Goal: Task Accomplishment & Management: Use online tool/utility

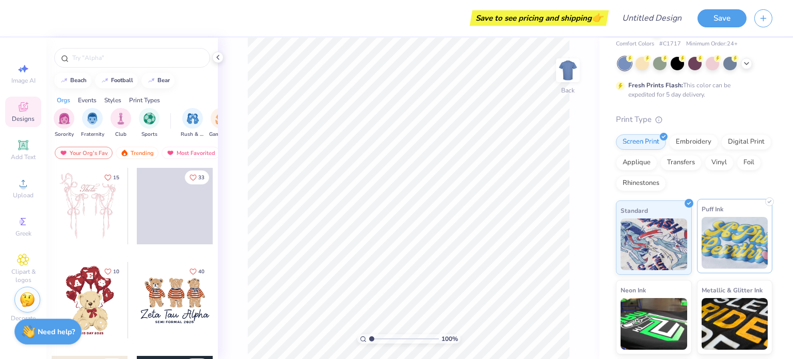
scroll to position [38, 0]
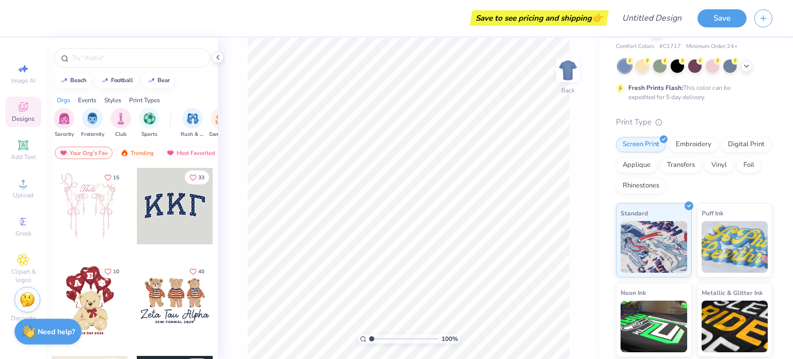
click at [91, 96] on div "Events" at bounding box center [87, 100] width 19 height 9
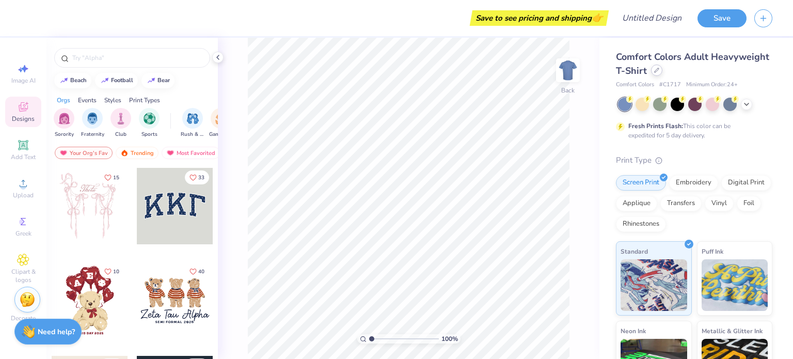
click at [662, 73] on div at bounding box center [656, 70] width 11 height 11
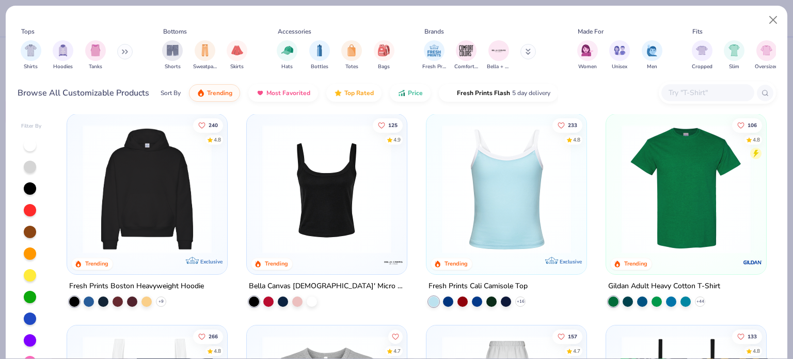
scroll to position [217, 0]
click at [379, 121] on icon "Like" at bounding box center [381, 123] width 7 height 7
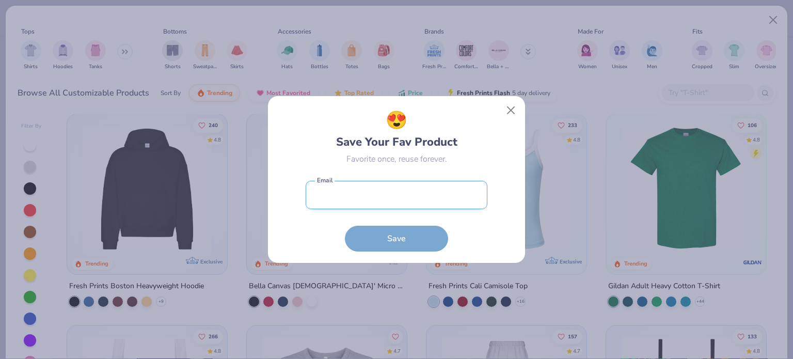
click at [414, 189] on input "email" at bounding box center [397, 195] width 182 height 28
type input "[EMAIL_ADDRESS][DOMAIN_NAME]"
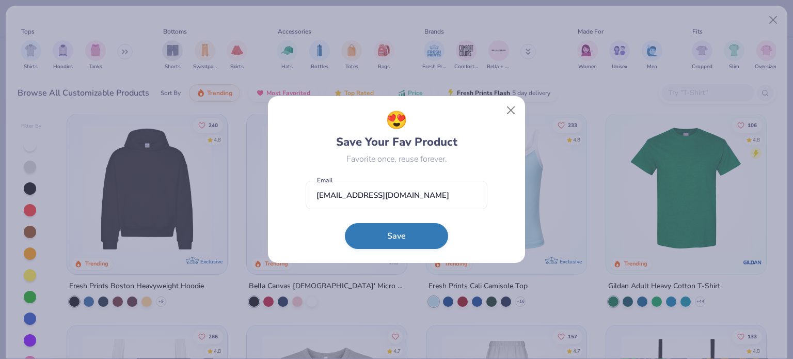
click at [402, 236] on button "Save" at bounding box center [396, 236] width 103 height 26
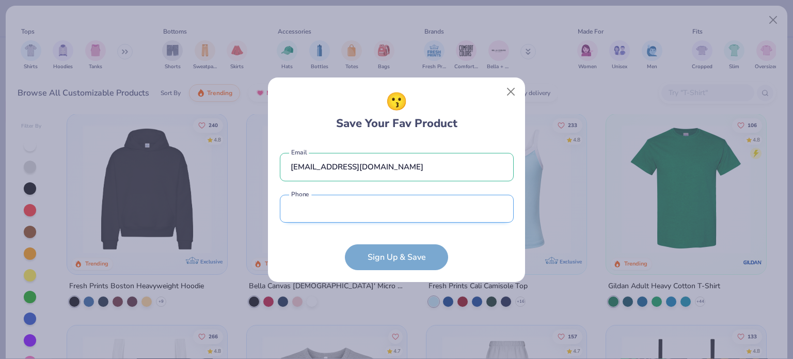
click at [387, 207] on input "tel" at bounding box center [397, 209] width 234 height 28
type input "[PHONE_NUMBER]"
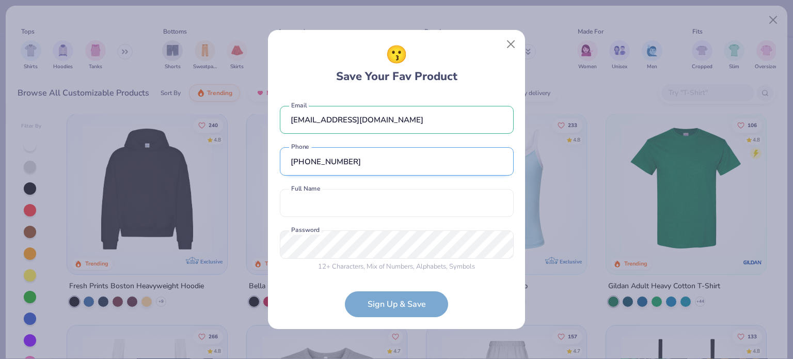
scroll to position [2, 0]
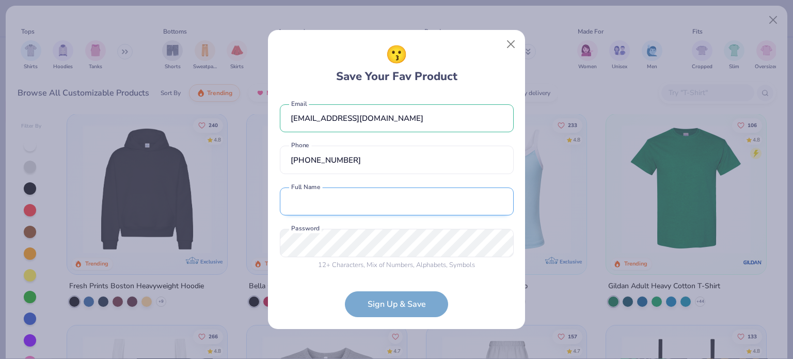
click at [353, 210] on input "text" at bounding box center [397, 201] width 234 height 28
type input "[PERSON_NAME]"
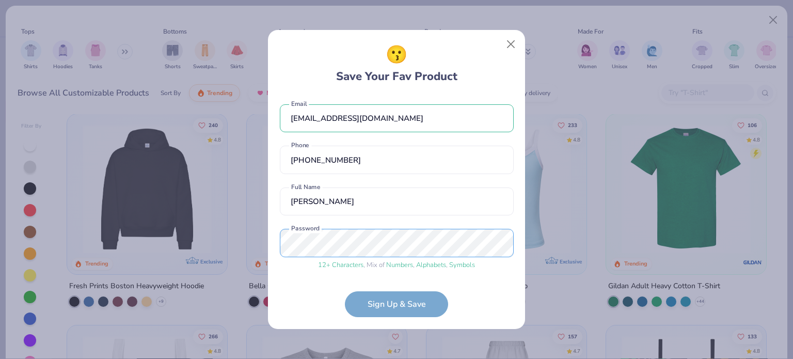
scroll to position [41, 0]
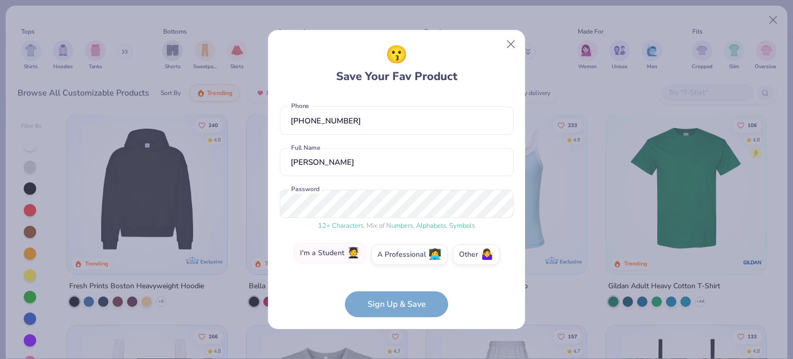
click at [344, 259] on label "I'm a Student 🧑‍🎓" at bounding box center [330, 253] width 72 height 21
click at [393, 295] on input "I'm a Student 🧑‍🎓" at bounding box center [396, 298] width 7 height 7
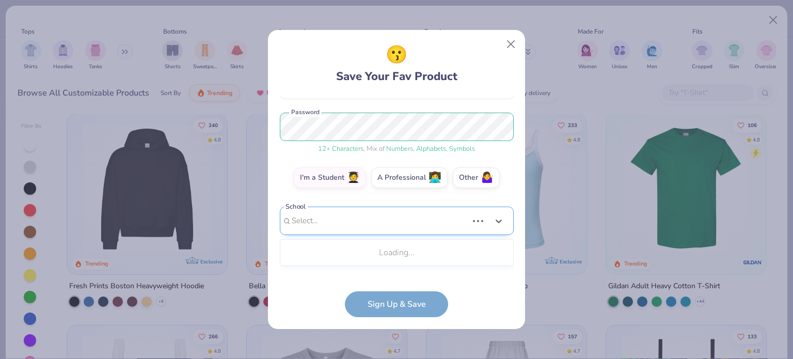
click at [446, 264] on div "Use Up and Down to choose options, press Enter to select the currently focused …" at bounding box center [397, 235] width 234 height 59
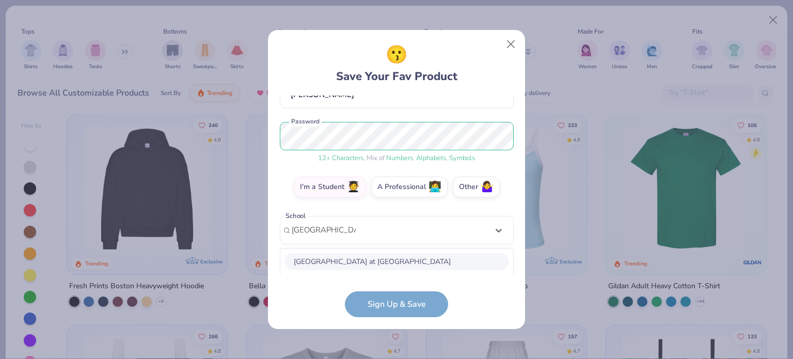
scroll to position [237, 0]
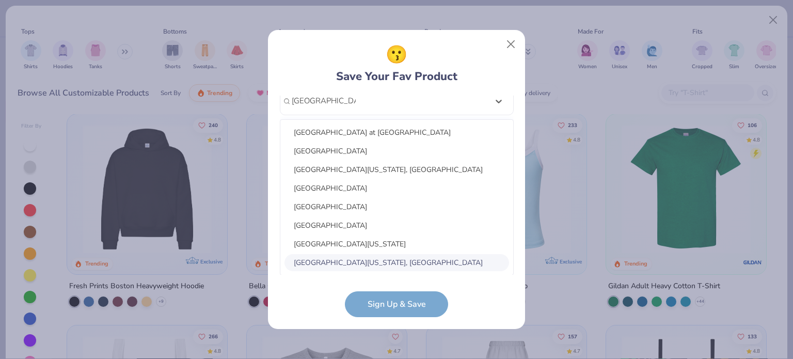
click at [365, 264] on div "[GEOGRAPHIC_DATA][US_STATE], [GEOGRAPHIC_DATA]" at bounding box center [396, 262] width 225 height 17
type input "[GEOGRAPHIC_DATA][US_STATE]"
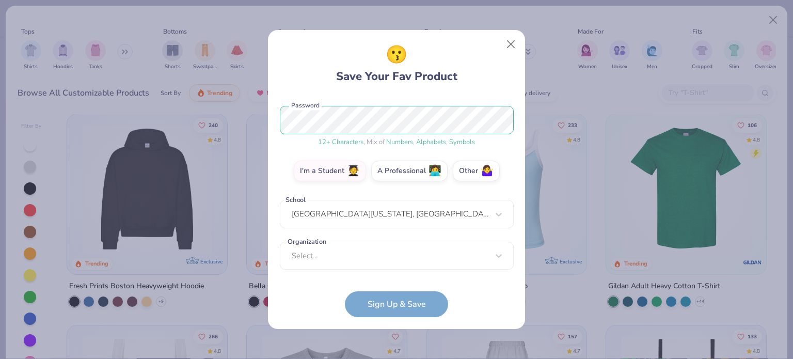
scroll to position [124, 0]
click at [377, 258] on div "Select..." at bounding box center [397, 256] width 234 height 28
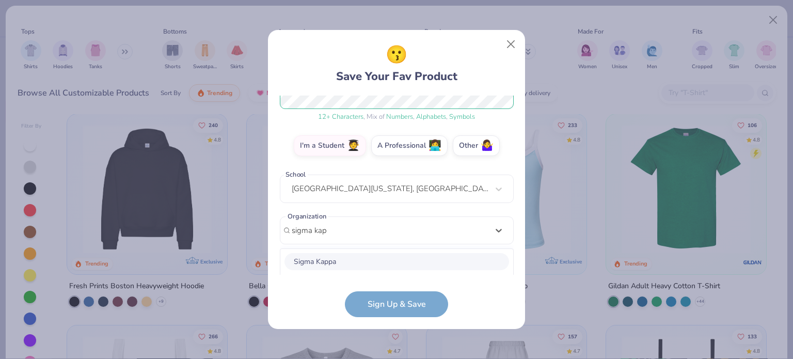
scroll to position [279, 0]
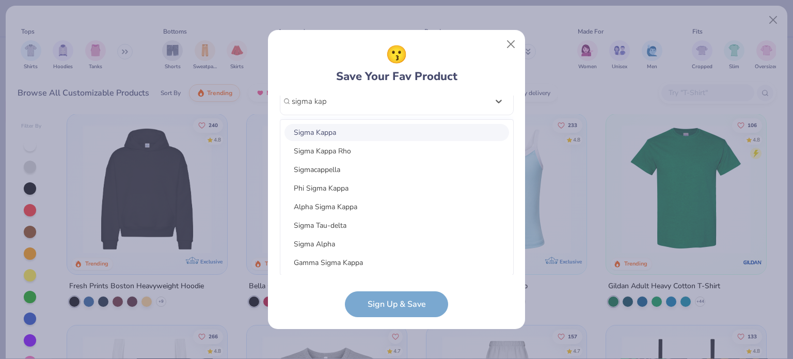
click at [323, 133] on div "Sigma Kappa" at bounding box center [396, 132] width 225 height 17
type input "sigma kap"
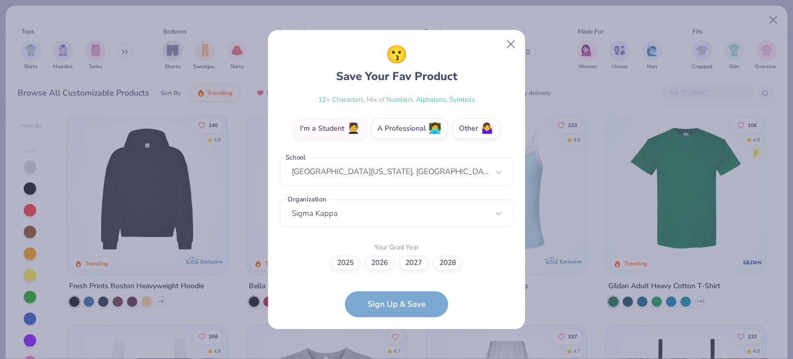
scroll to position [166, 0]
click at [413, 264] on label "2027" at bounding box center [413, 262] width 29 height 14
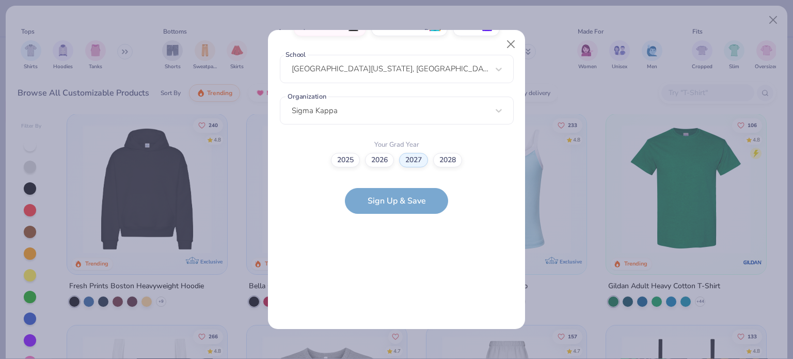
scroll to position [0, 0]
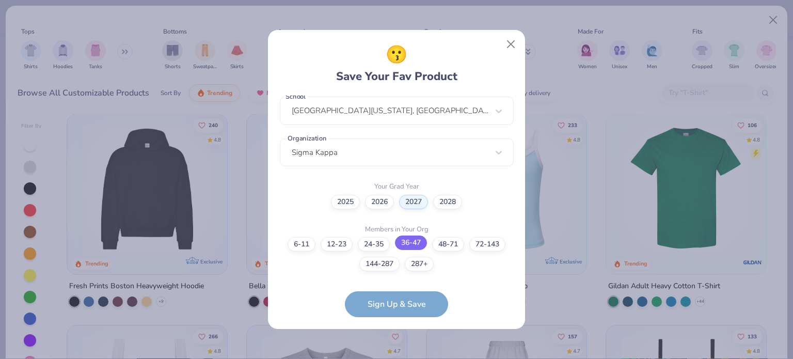
click at [406, 246] on label "36-47" at bounding box center [411, 242] width 32 height 14
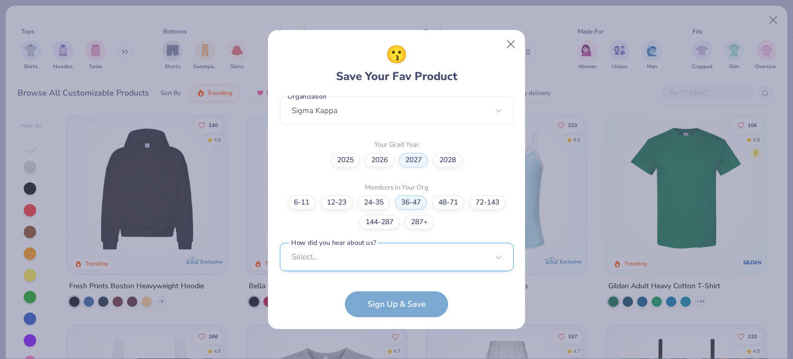
click at [355, 259] on div "Select..." at bounding box center [397, 257] width 234 height 28
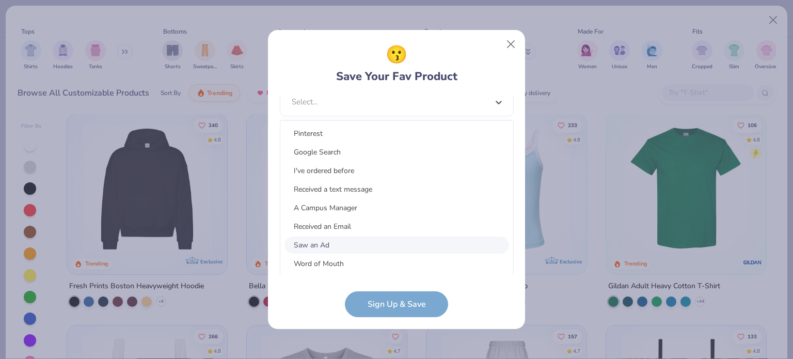
click at [351, 239] on div "Saw an Ad" at bounding box center [396, 244] width 225 height 17
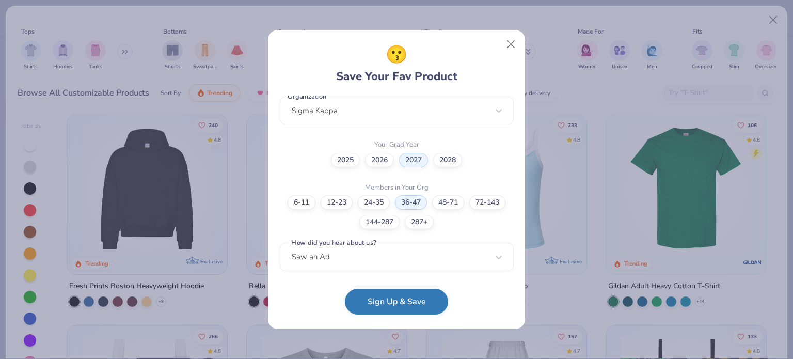
click at [386, 303] on button "Sign Up & Save" at bounding box center [396, 302] width 103 height 26
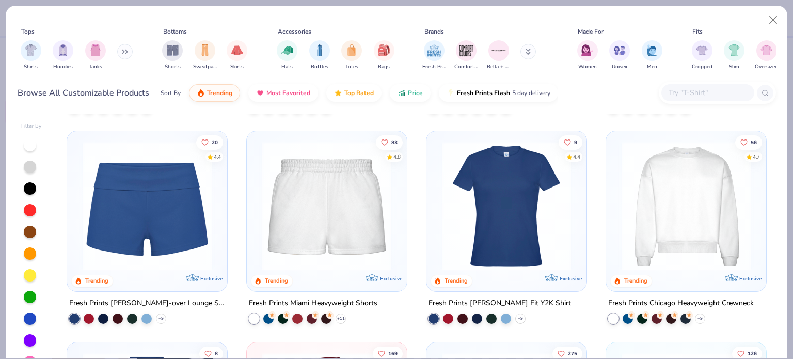
scroll to position [623, 0]
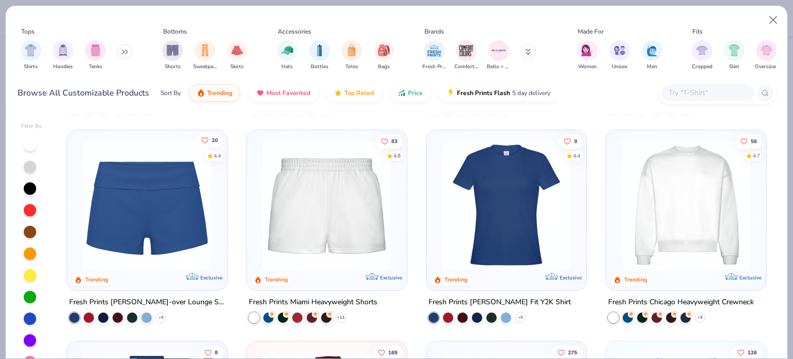
click at [206, 137] on button "20" at bounding box center [210, 140] width 27 height 14
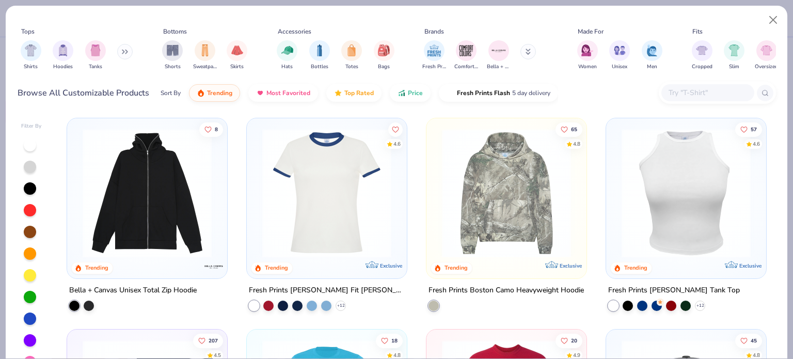
scroll to position [1460, 0]
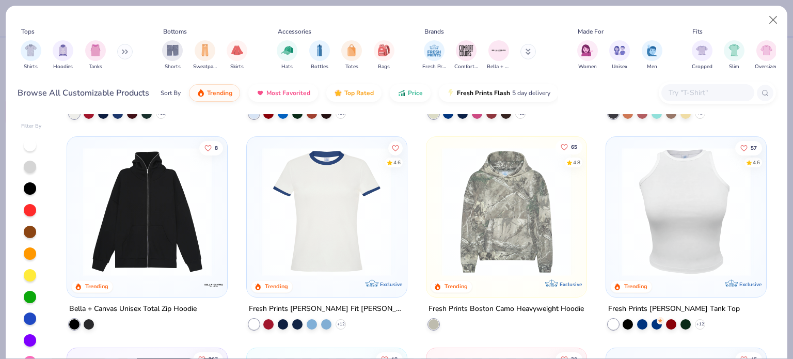
click at [561, 147] on icon "Like" at bounding box center [564, 147] width 6 height 6
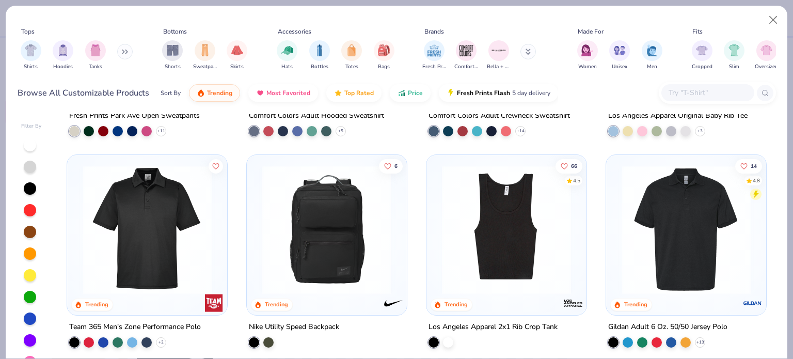
scroll to position [2081, 0]
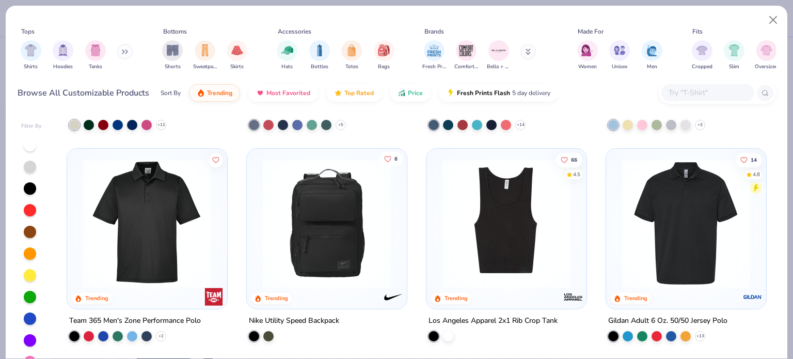
click at [380, 151] on button "6" at bounding box center [391, 158] width 24 height 14
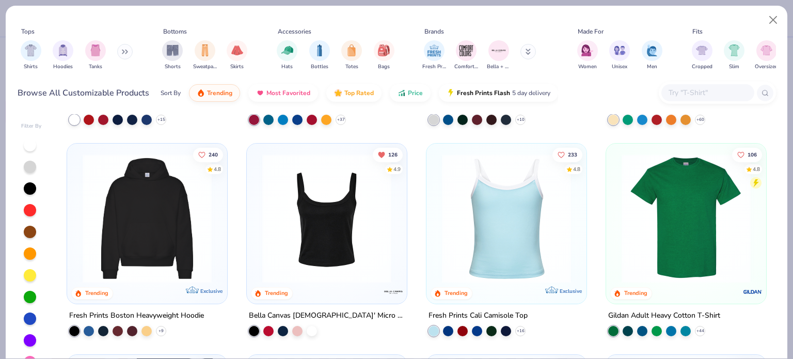
scroll to position [188, 0]
click at [308, 329] on div at bounding box center [312, 329] width 10 height 10
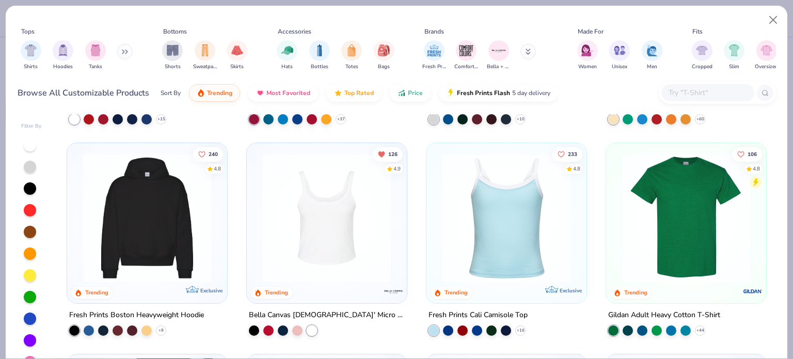
click at [327, 265] on img at bounding box center [326, 217] width 139 height 129
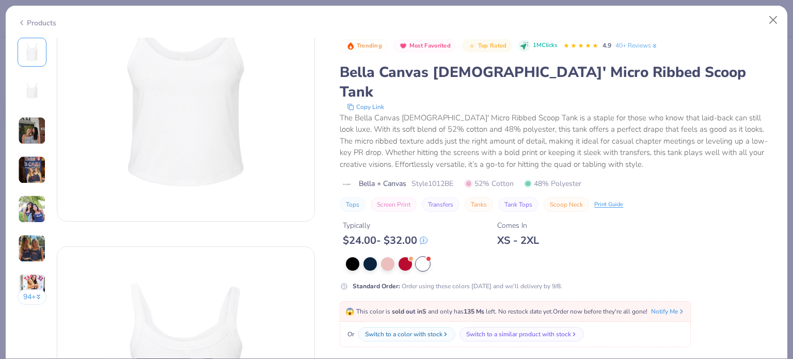
scroll to position [33, 0]
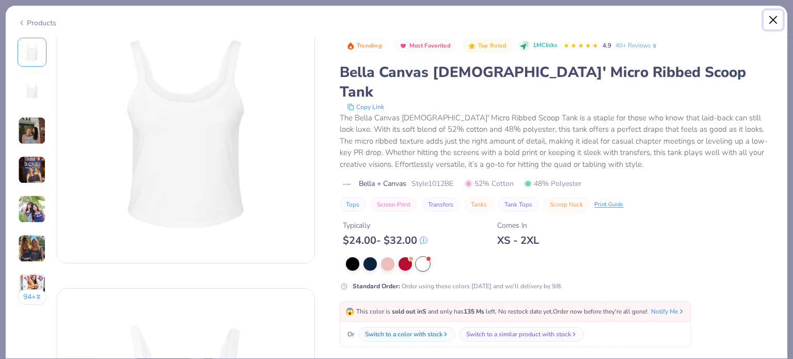
click at [775, 18] on button "Close" at bounding box center [774, 20] width 20 height 20
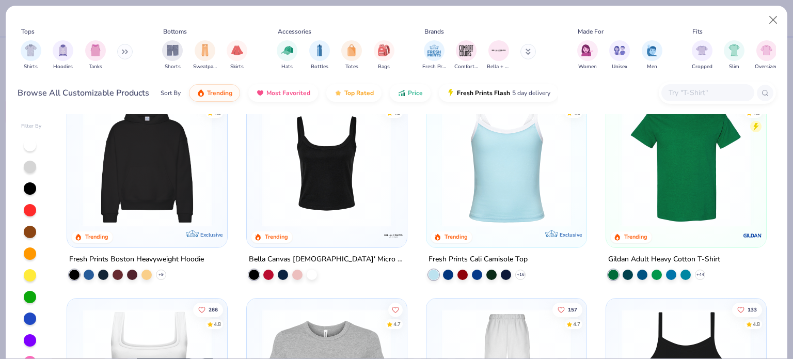
scroll to position [246, 0]
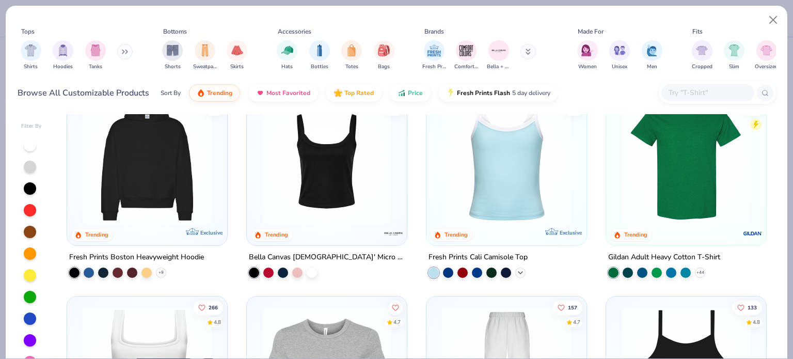
click at [516, 270] on icon at bounding box center [520, 272] width 8 height 8
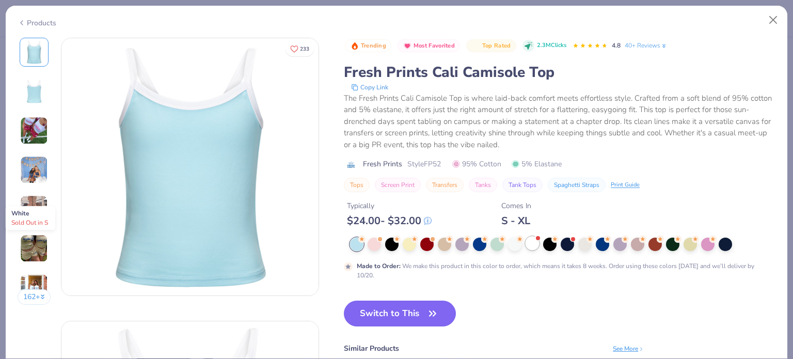
click at [532, 249] on div at bounding box center [532, 242] width 13 height 13
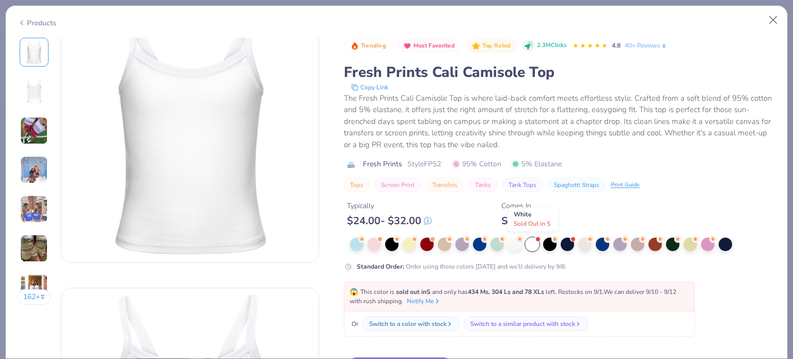
scroll to position [33, 0]
click at [581, 243] on div at bounding box center [584, 242] width 13 height 13
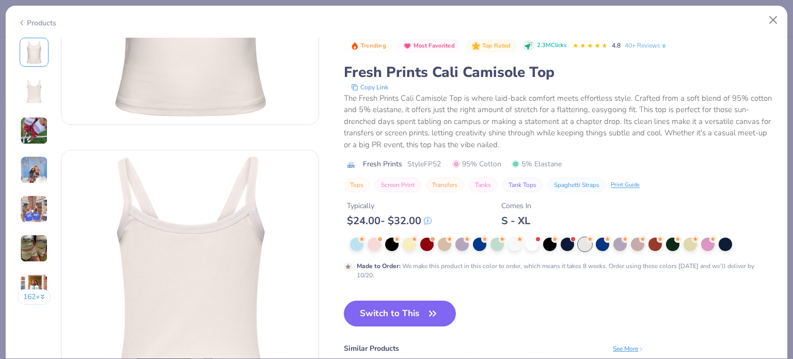
scroll to position [176, 0]
click at [426, 310] on icon "button" at bounding box center [432, 313] width 14 height 14
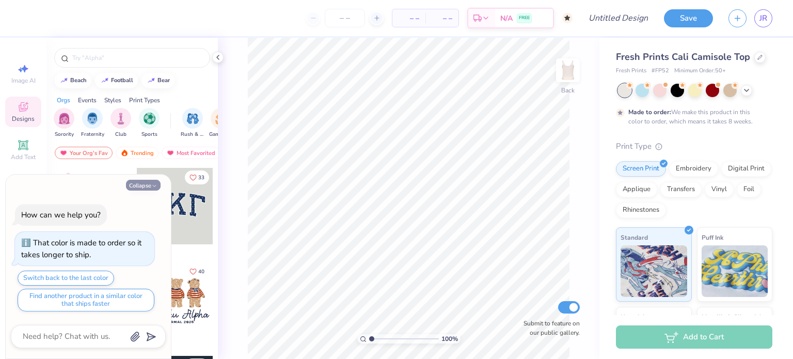
click at [152, 188] on icon "button" at bounding box center [154, 186] width 6 height 6
type textarea "x"
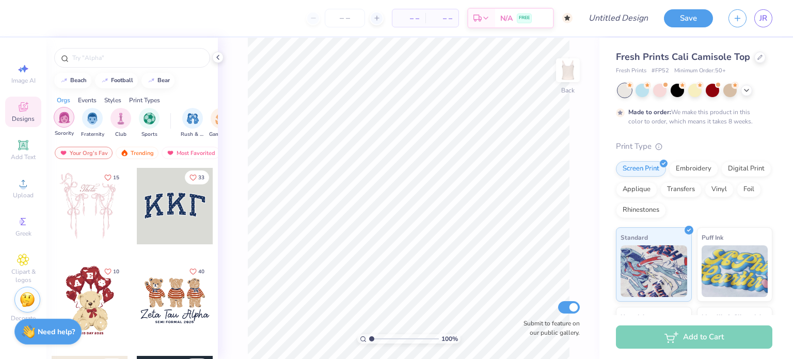
click at [69, 120] on img "filter for Sorority" at bounding box center [64, 118] width 12 height 12
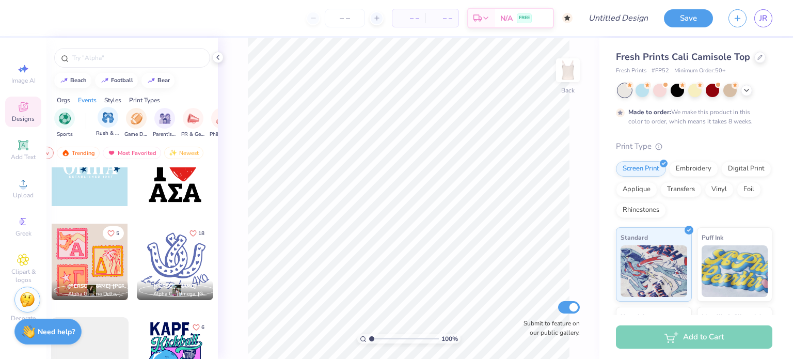
scroll to position [0, 87]
click at [148, 120] on div "Rush & Bid Game Day Parent's Weekend PR & General Philanthropy Big Little Revea…" at bounding box center [296, 123] width 401 height 30
click at [130, 120] on img "filter for Game Day" at bounding box center [135, 118] width 12 height 12
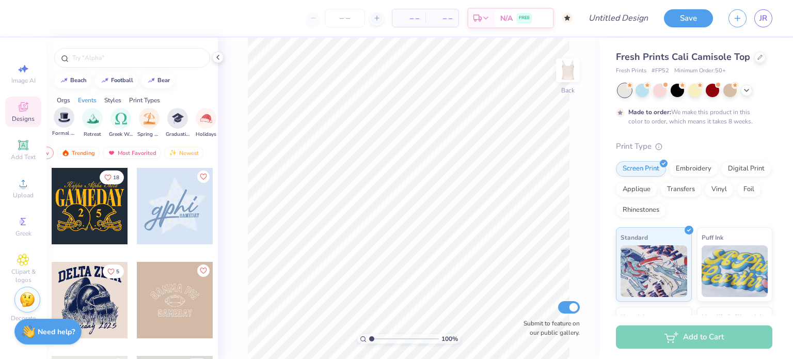
scroll to position [0, 328]
click at [124, 121] on img "filter for Greek Week" at bounding box center [121, 118] width 12 height 12
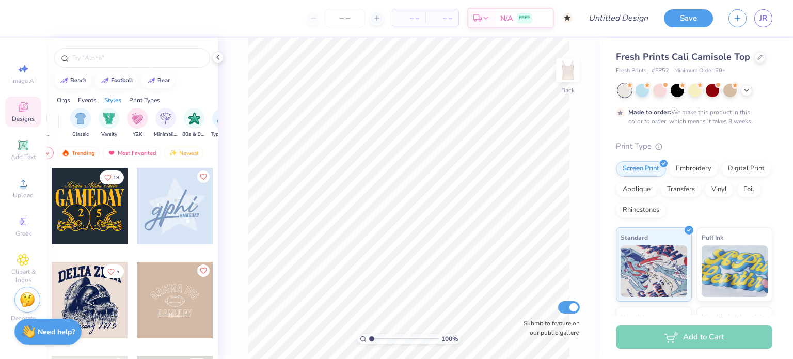
scroll to position [0, 524]
click at [108, 121] on img "filter for Varsity" at bounding box center [109, 118] width 12 height 12
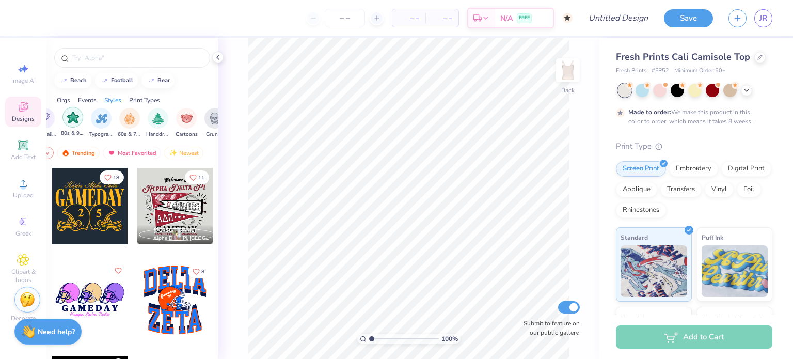
scroll to position [0, 647]
click at [174, 116] on div "filter for Cartoons" at bounding box center [184, 117] width 21 height 21
click at [179, 124] on div "filter for Handdrawn" at bounding box center [184, 117] width 21 height 21
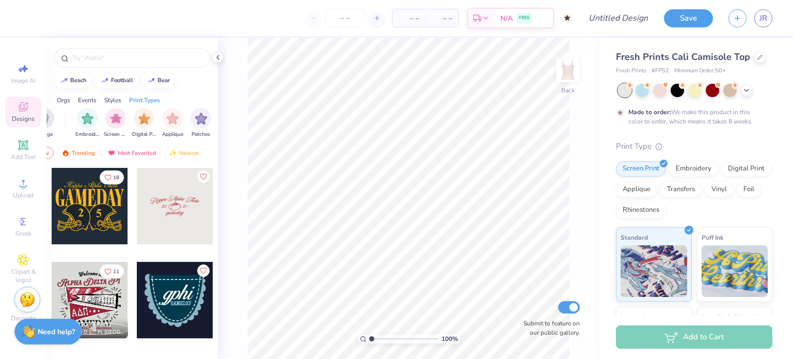
scroll to position [0, 820]
click at [169, 122] on img "filter for Applique" at bounding box center [170, 118] width 12 height 12
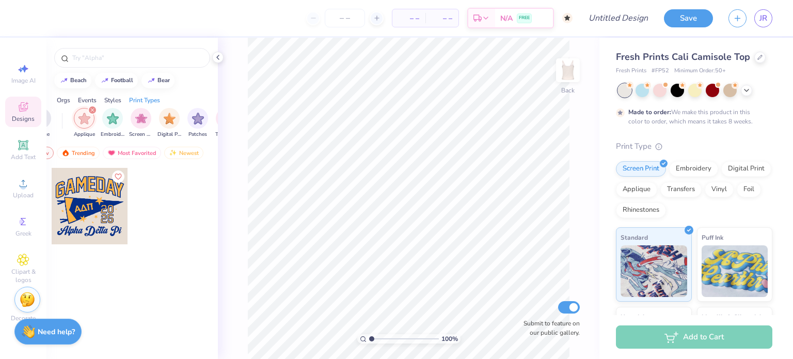
click at [88, 120] on img "filter for Applique" at bounding box center [84, 119] width 12 height 12
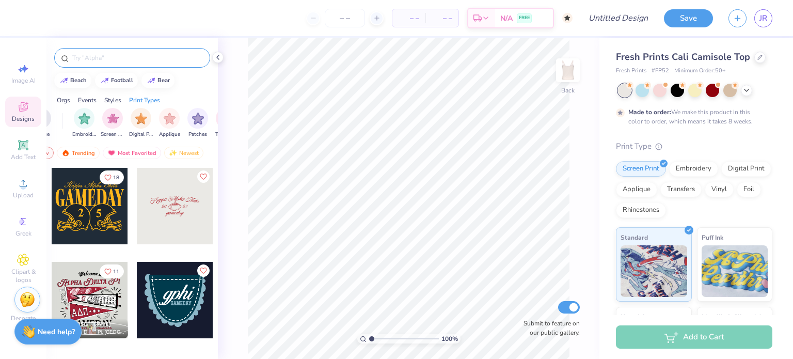
click at [108, 55] on input "text" at bounding box center [137, 58] width 132 height 10
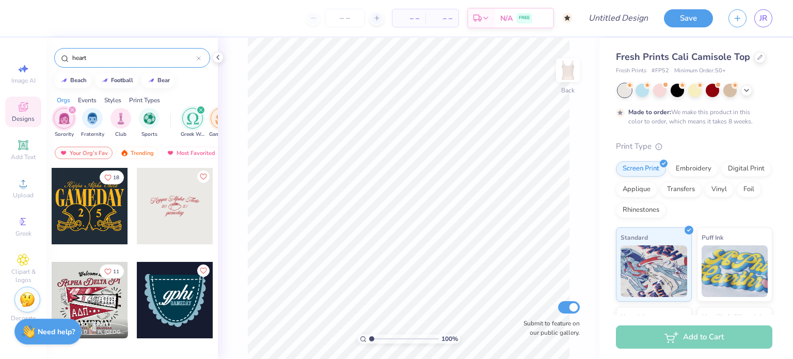
type input "heart"
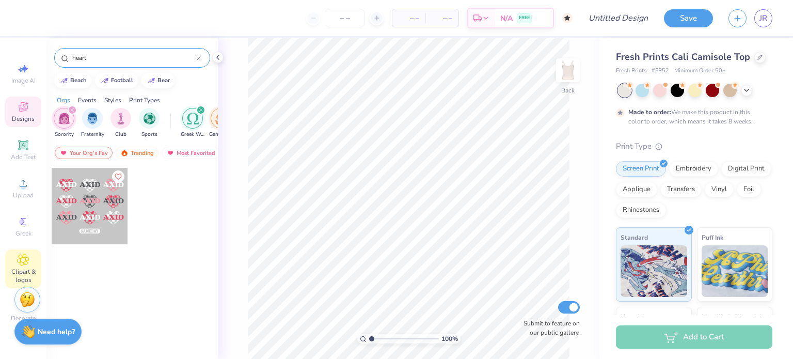
click at [18, 262] on icon at bounding box center [23, 259] width 11 height 11
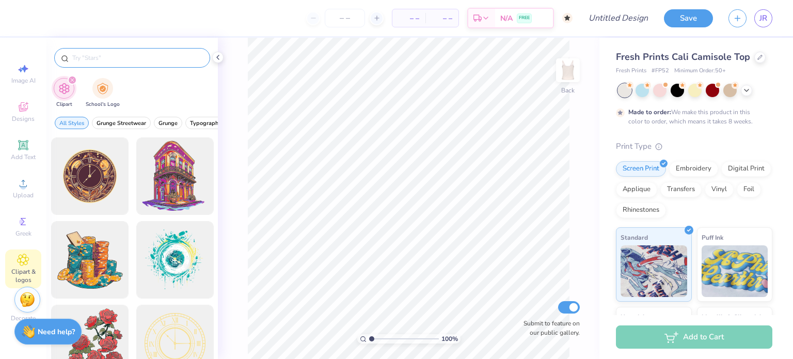
click at [106, 55] on input "text" at bounding box center [137, 58] width 132 height 10
type input "heart"
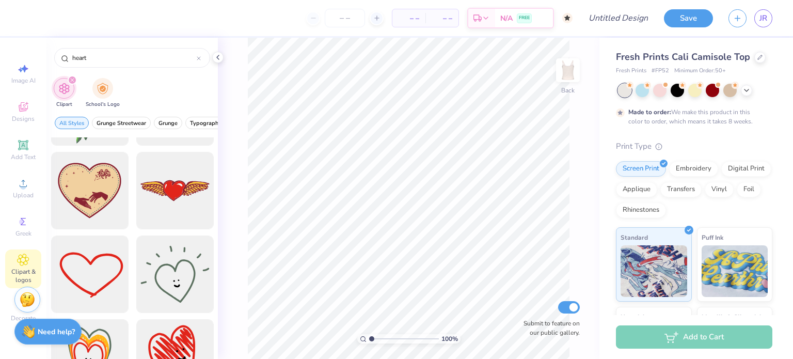
scroll to position [487, 0]
click at [91, 276] on div at bounding box center [89, 274] width 85 height 85
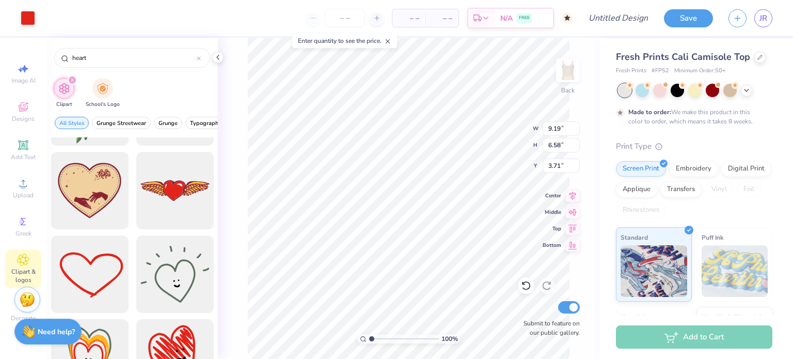
type input "2.76"
type input "1.97"
type input "1.70"
click at [27, 214] on div "Greek" at bounding box center [23, 226] width 36 height 30
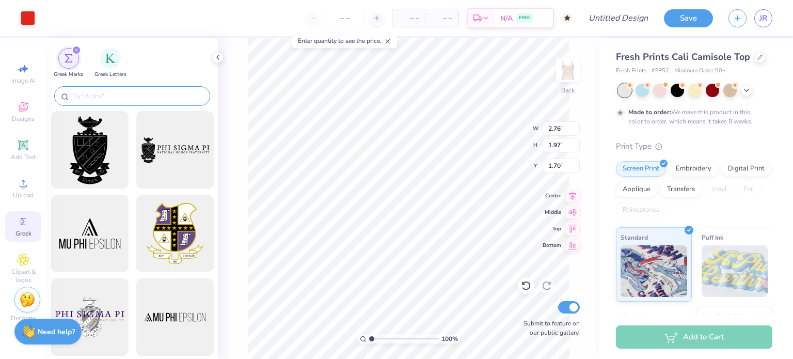
click at [93, 90] on div at bounding box center [132, 96] width 156 height 20
click at [78, 99] on input "text" at bounding box center [137, 96] width 132 height 10
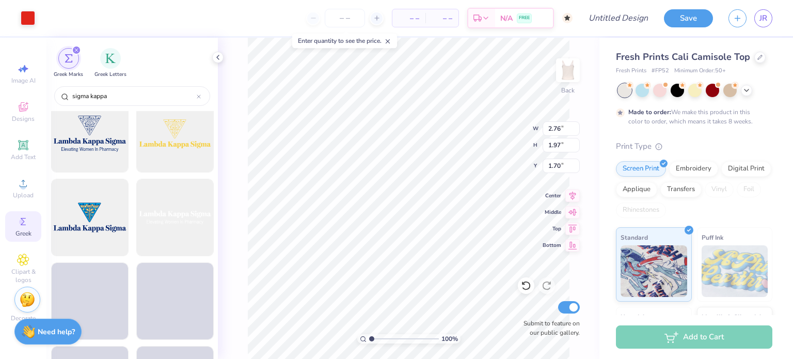
scroll to position [1865, 0]
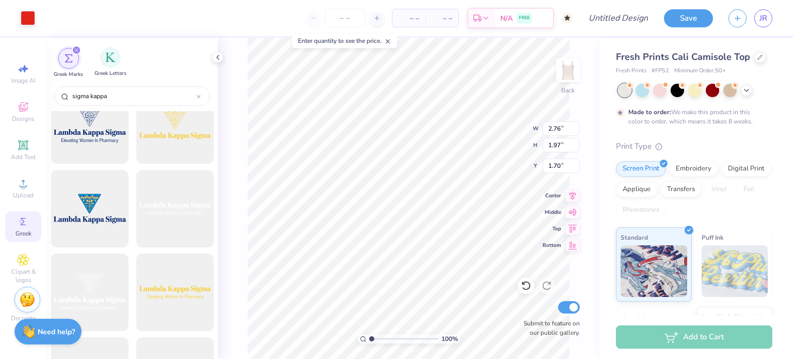
type input "sigma kappa"
click at [105, 67] on div "Greek Letters" at bounding box center [110, 62] width 32 height 30
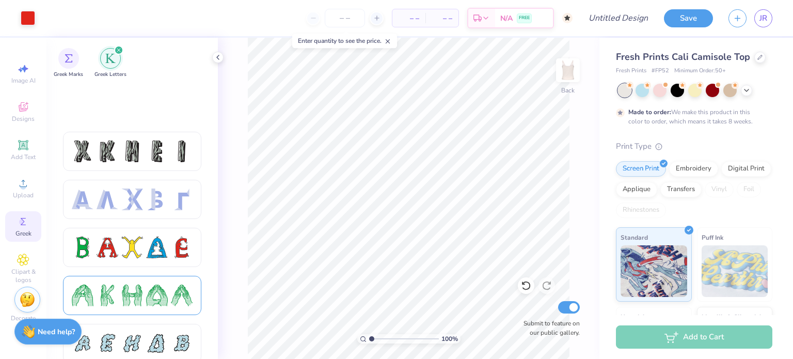
scroll to position [136, 0]
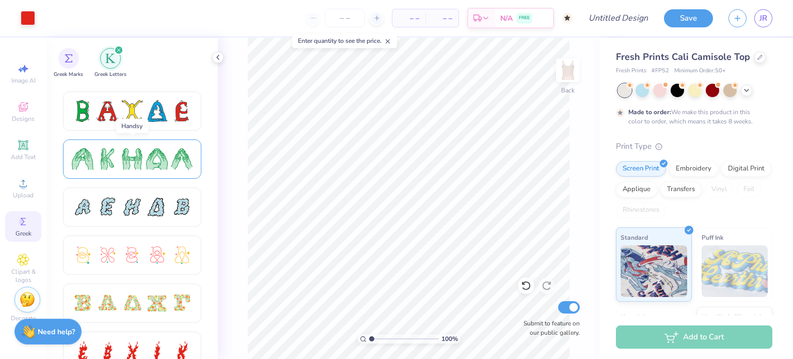
click at [156, 156] on div at bounding box center [157, 159] width 22 height 22
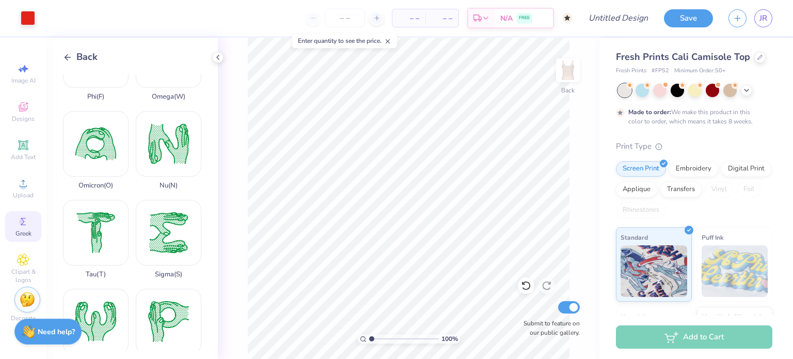
scroll to position [580, 0]
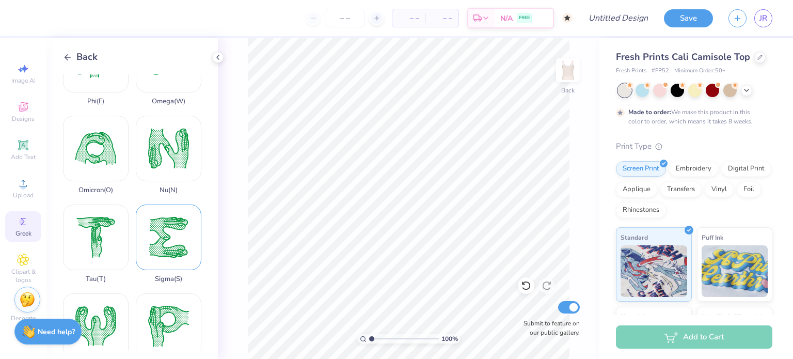
click at [175, 204] on div "Sigma ( S )" at bounding box center [169, 243] width 66 height 78
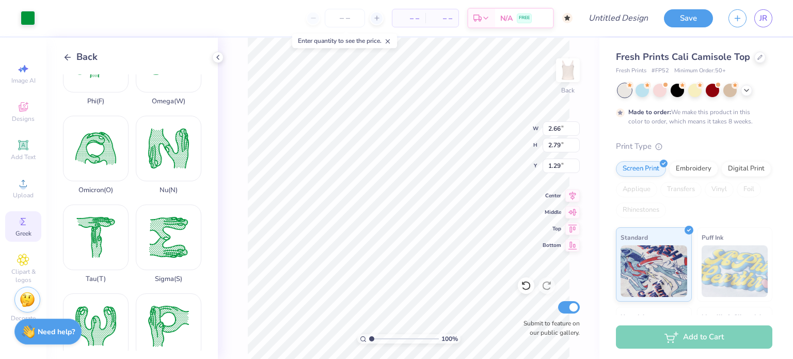
type input "1.29"
click at [66, 58] on polyline at bounding box center [66, 57] width 3 height 6
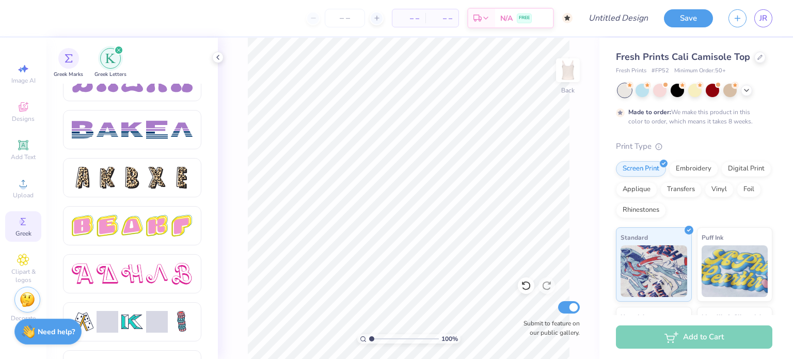
scroll to position [1707, 0]
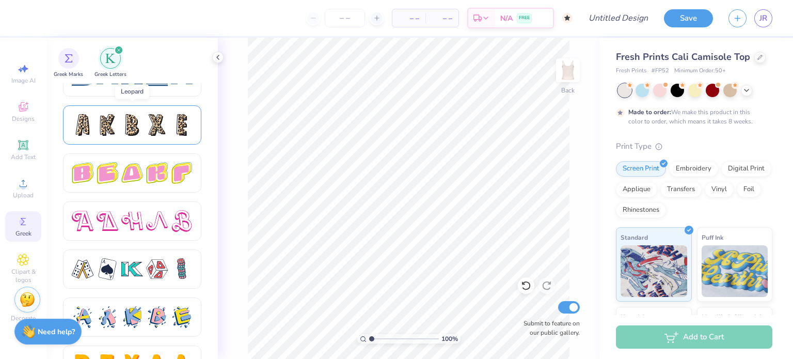
click at [129, 117] on div at bounding box center [132, 125] width 22 height 22
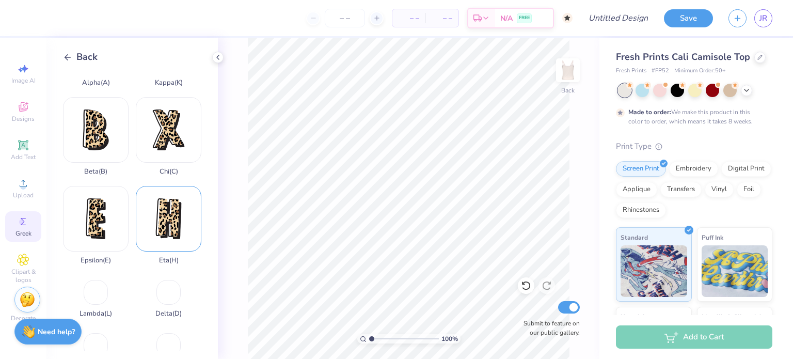
scroll to position [0, 0]
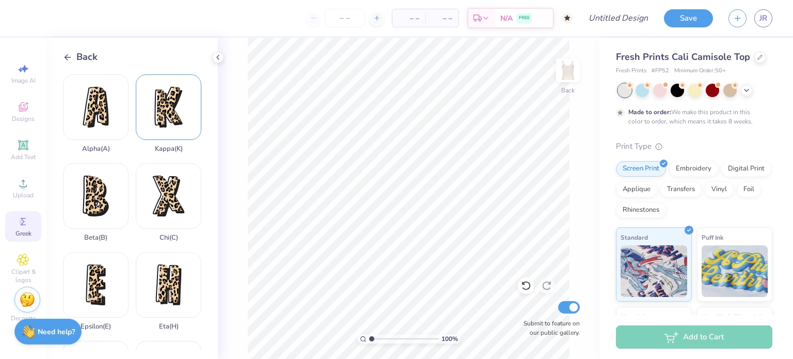
click at [163, 118] on div "Kappa ( K )" at bounding box center [169, 113] width 66 height 78
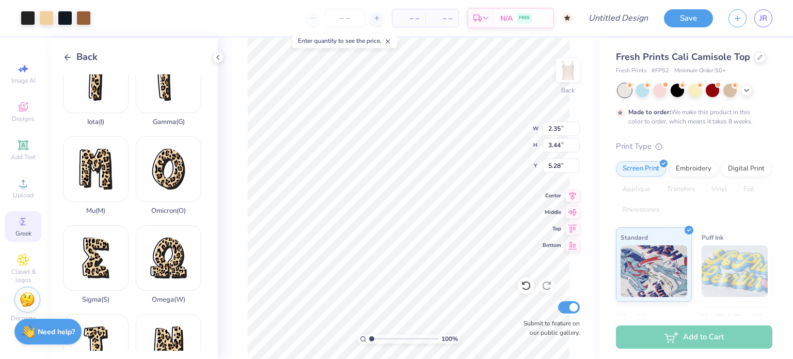
scroll to position [385, 0]
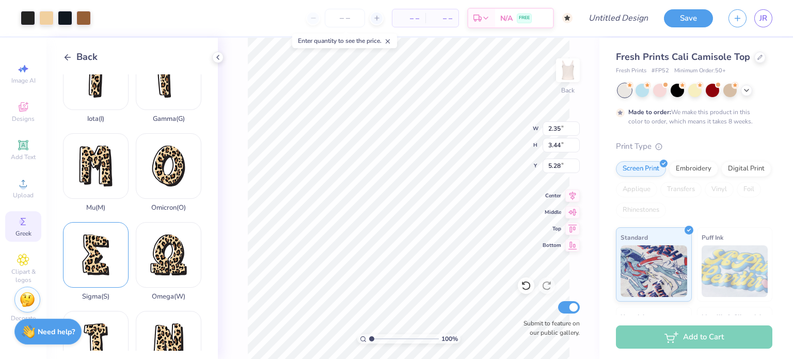
click at [90, 232] on div "Sigma ( S )" at bounding box center [96, 261] width 66 height 78
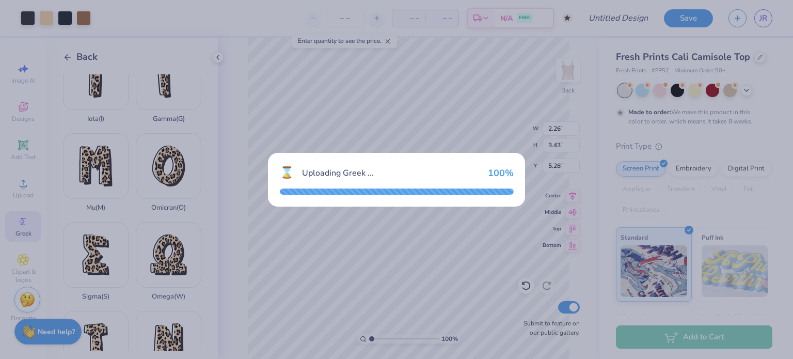
type input "2.26"
type input "3.43"
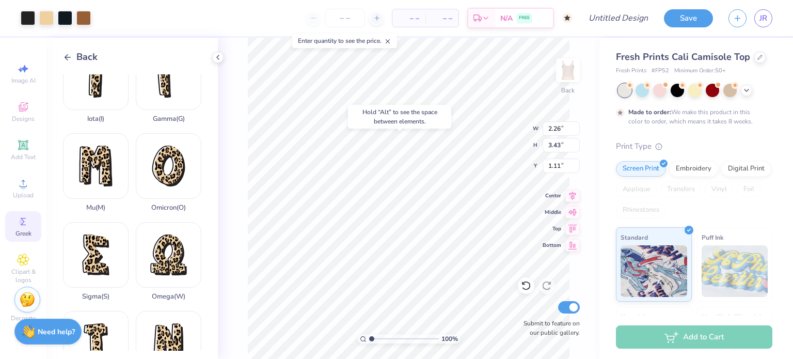
type input "1.11"
type input "1.58"
type input "2.40"
type input "1.31"
type input "2.35"
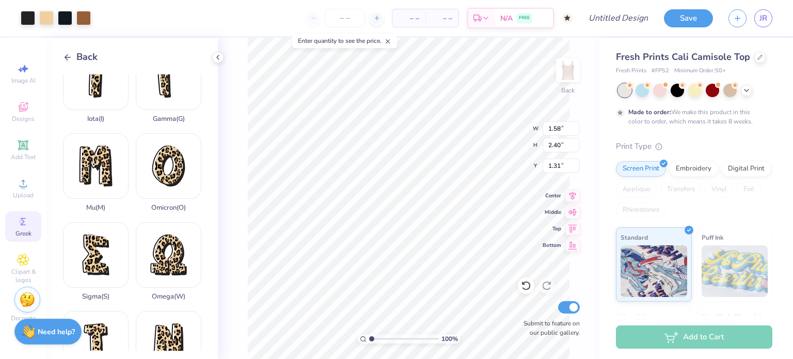
type input "3.44"
type input "5.28"
type input "1.57"
type input "2.29"
type input "6.43"
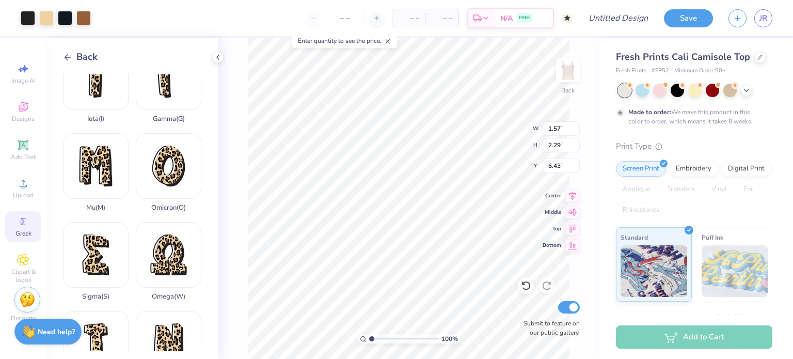
type input "1.42"
type input "1.49"
type input "2.27"
type input "1.44"
click at [756, 59] on div at bounding box center [759, 56] width 11 height 11
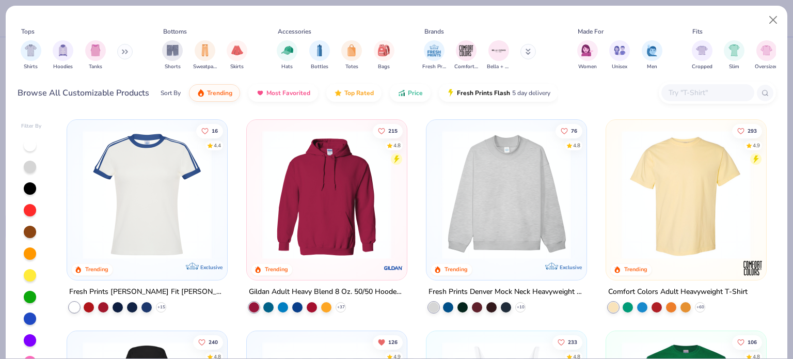
click at [519, 210] on img at bounding box center [506, 194] width 139 height 129
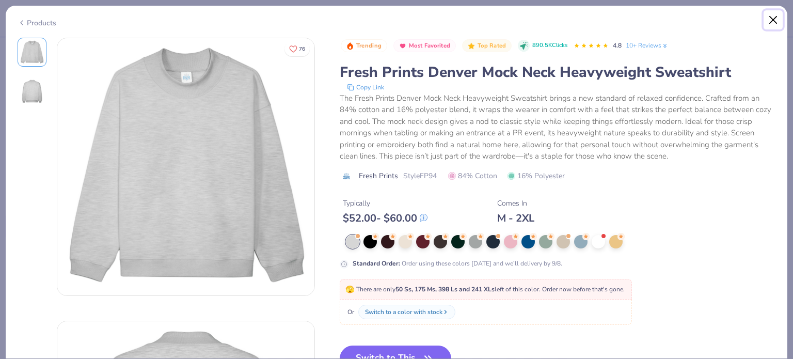
click at [776, 22] on button "Close" at bounding box center [774, 20] width 20 height 20
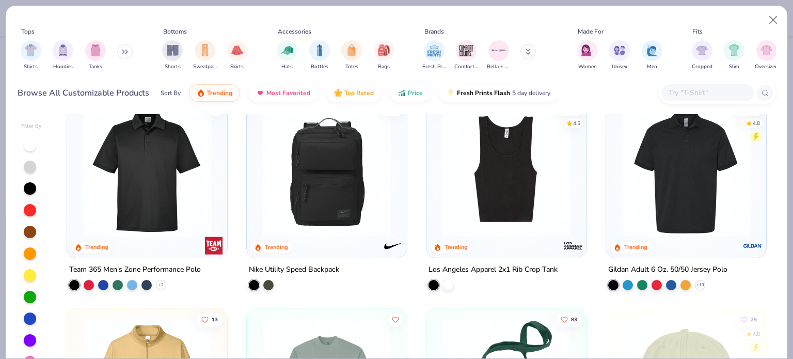
scroll to position [2135, 0]
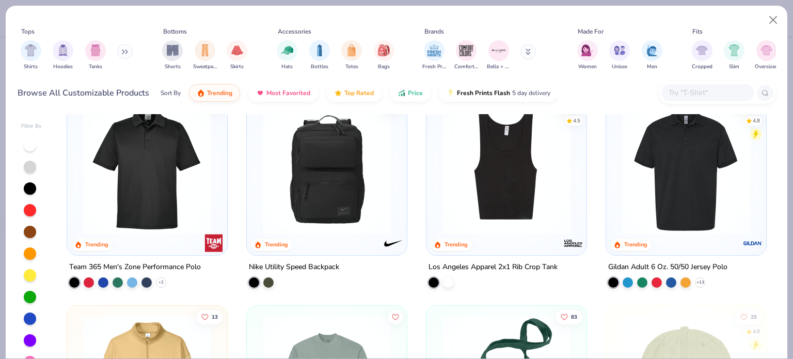
click at [367, 196] on div "190 4.8 Trending Exclusive Fresh Prints Park Ave Open Sweatpants + 11 53 Trendi…" at bounding box center [416, 245] width 719 height 263
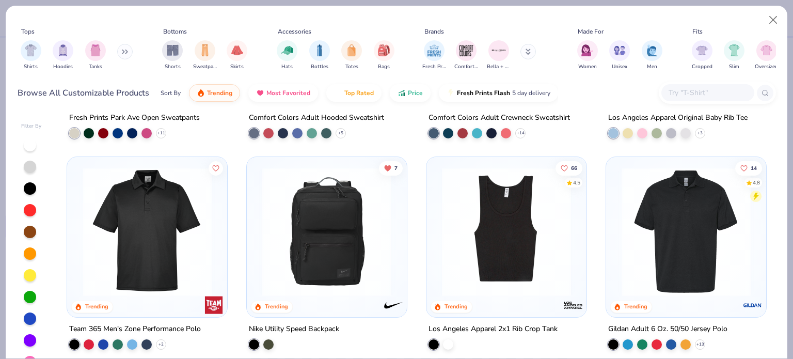
scroll to position [2069, 0]
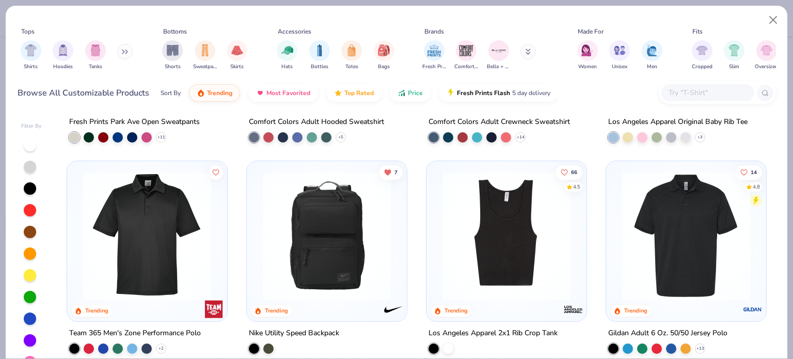
click at [328, 256] on img at bounding box center [326, 235] width 139 height 129
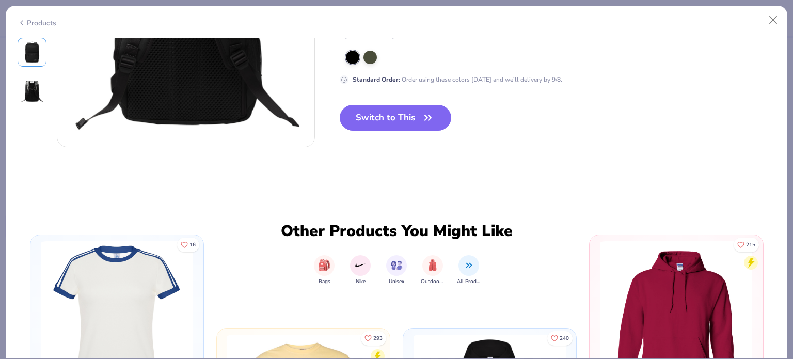
scroll to position [432, 0]
click at [325, 264] on img "filter for Bags" at bounding box center [324, 264] width 11 height 12
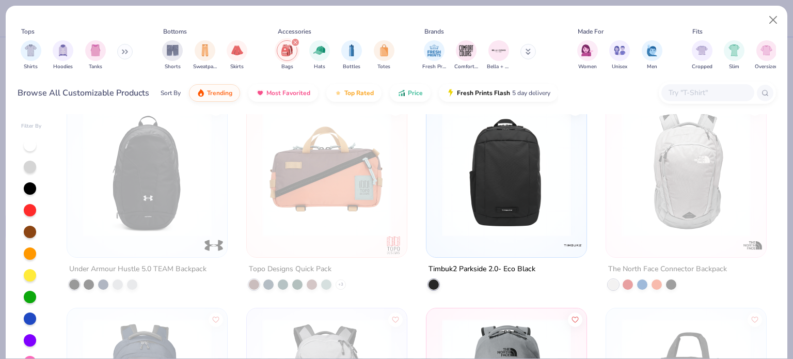
scroll to position [601, 0]
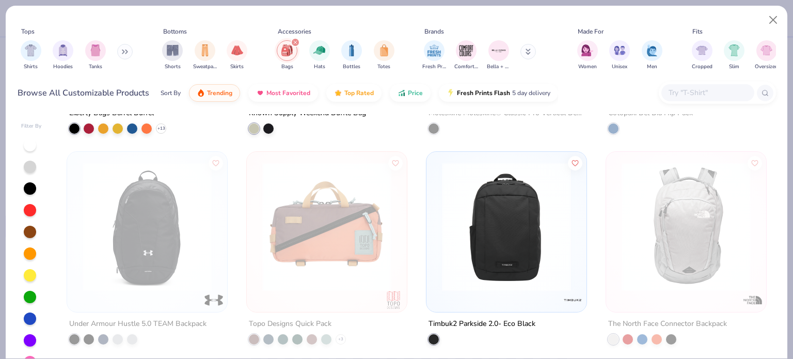
click at [466, 258] on img at bounding box center [506, 226] width 139 height 129
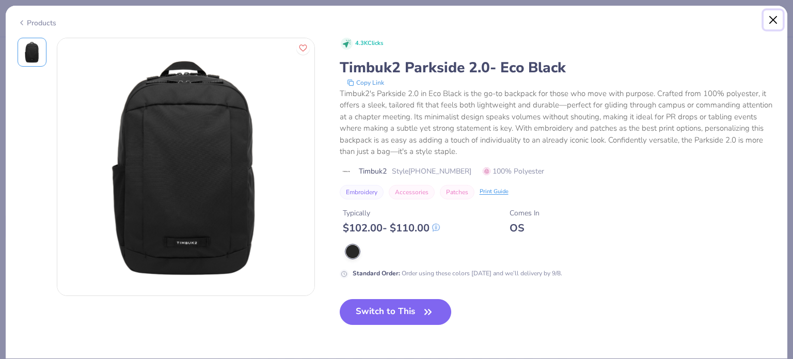
click at [777, 18] on button "Close" at bounding box center [774, 20] width 20 height 20
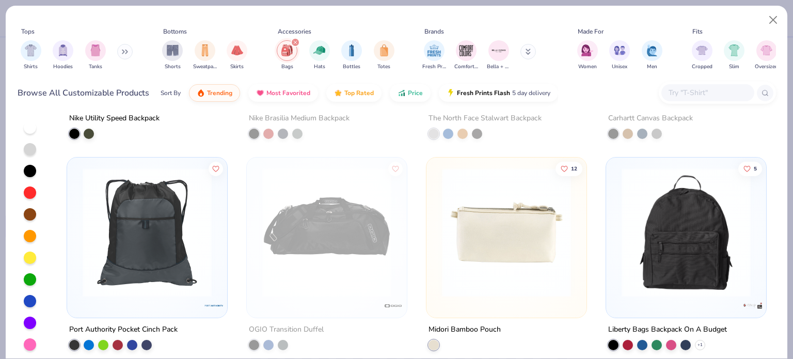
scroll to position [185, 0]
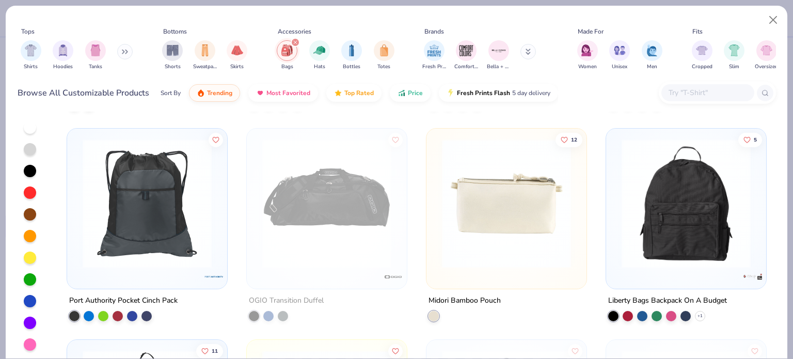
click at [650, 222] on img at bounding box center [685, 203] width 139 height 129
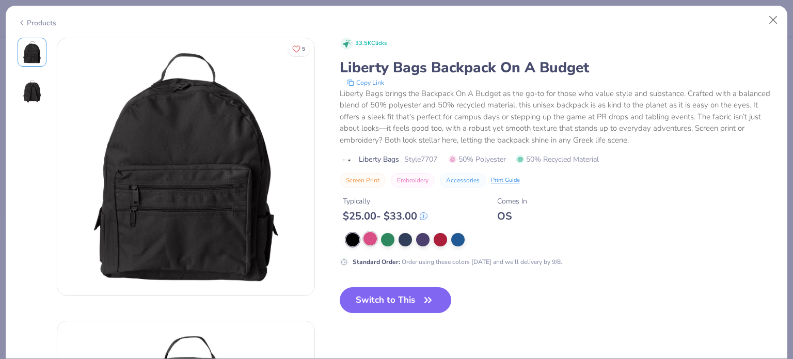
click at [370, 241] on div at bounding box center [369, 238] width 13 height 13
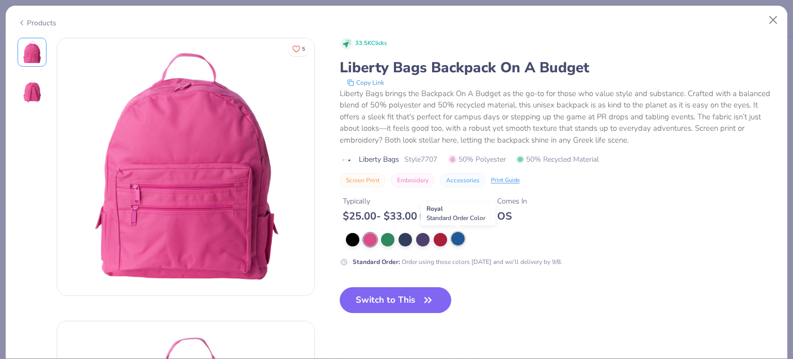
click at [459, 241] on div at bounding box center [457, 238] width 13 height 13
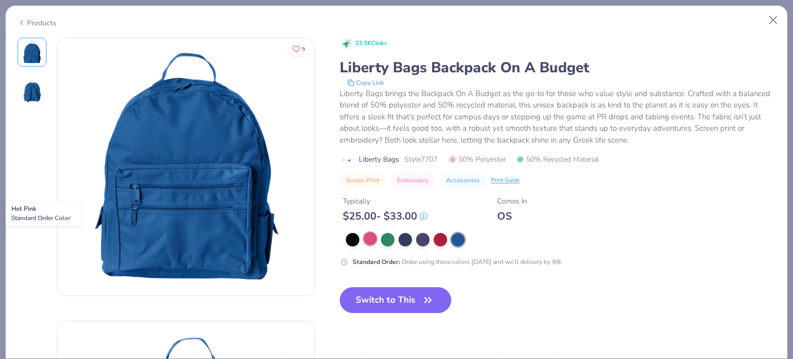
click at [368, 237] on div at bounding box center [369, 238] width 13 height 13
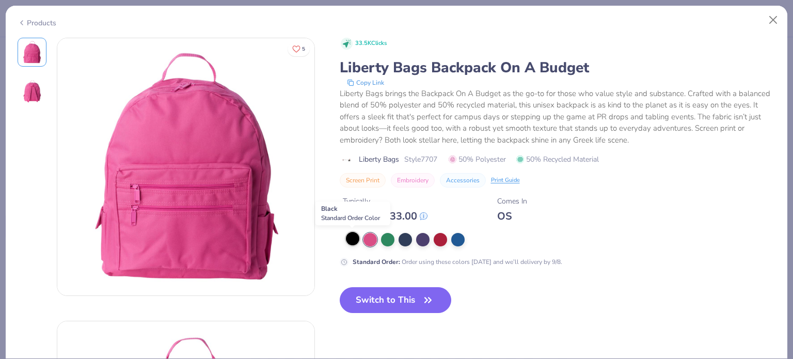
click at [354, 243] on div at bounding box center [352, 238] width 13 height 13
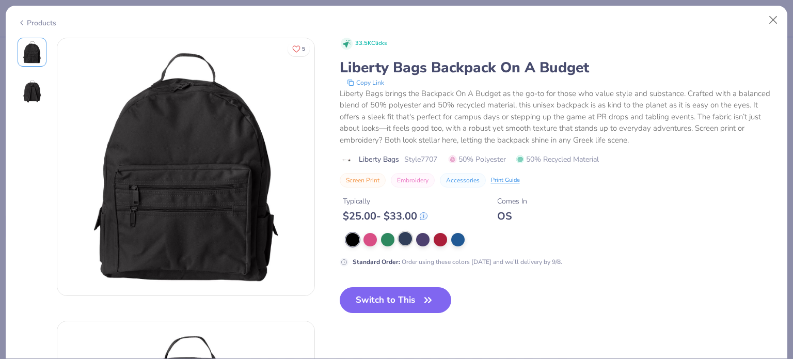
click at [404, 241] on div at bounding box center [405, 238] width 13 height 13
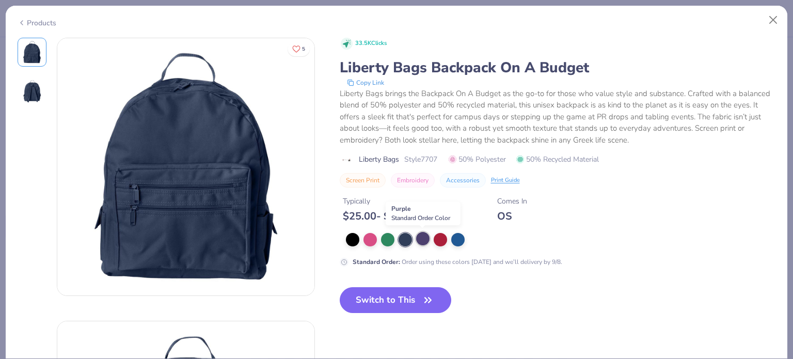
click at [418, 237] on div at bounding box center [422, 238] width 13 height 13
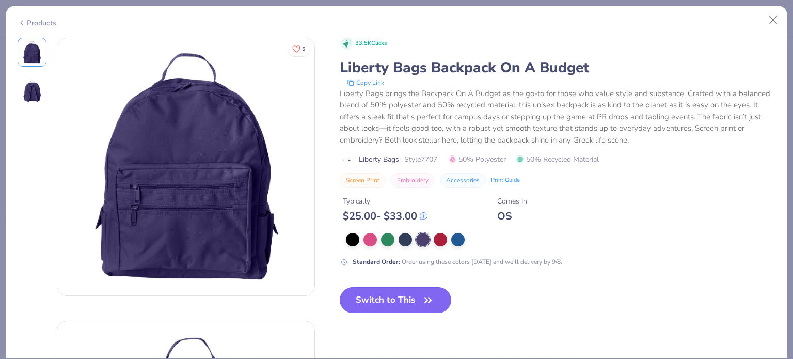
click at [392, 300] on button "Switch to This" at bounding box center [396, 300] width 112 height 26
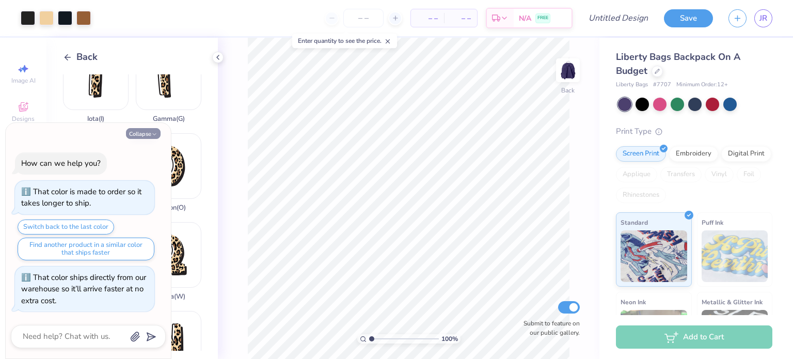
click at [150, 134] on button "Collapse" at bounding box center [143, 133] width 35 height 11
type textarea "x"
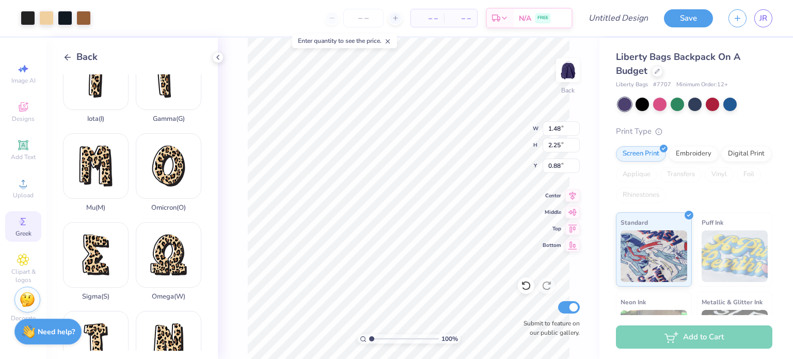
type input "1.48"
type input "2.25"
type input "0.88"
type input "1.57"
type input "2.29"
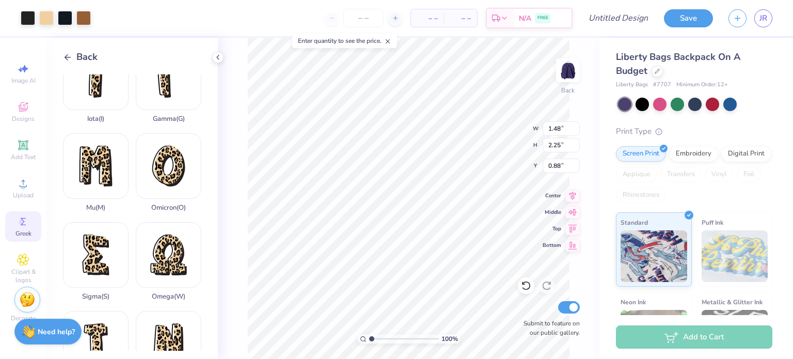
type input "2.47"
type input "1.55"
type input "2.27"
type input "0.87"
type input "1.48"
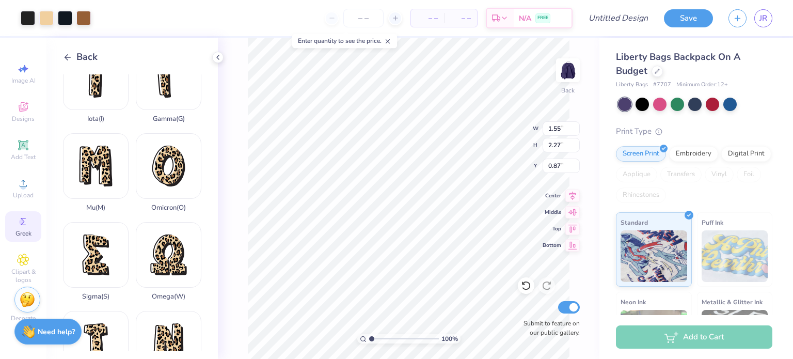
type input "2.25"
type input "0.88"
type input "1.34"
type input "1.48"
type input "2.25"
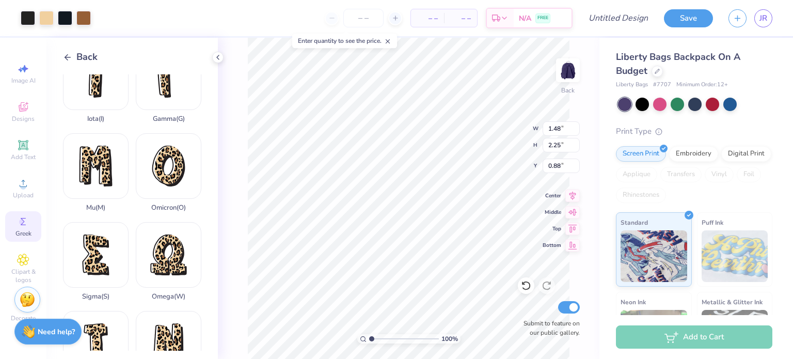
type input "1.36"
click at [24, 144] on icon at bounding box center [23, 145] width 8 height 8
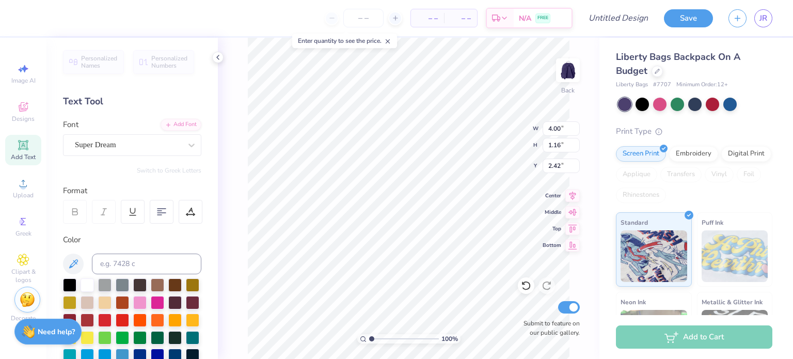
scroll to position [8, 2]
type textarea "T"
type textarea "SIGMA KAPPA"
type input "4.81"
type input "3.16"
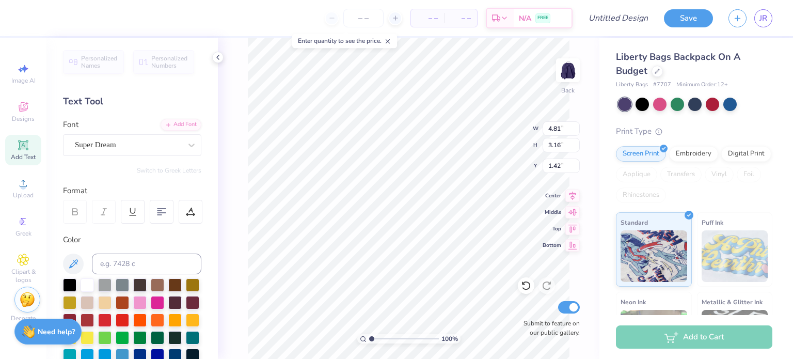
type input "1.70"
type input "1.55"
type input "2.27"
type input "1.34"
type input "4.81"
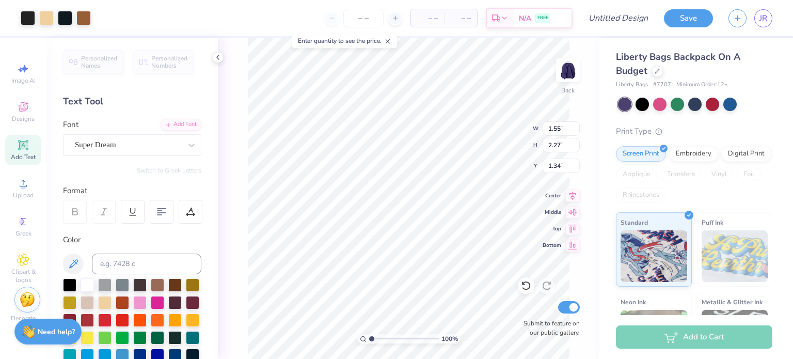
type input "3.16"
type input "1.70"
click at [174, 145] on div "Super Dream" at bounding box center [128, 145] width 108 height 16
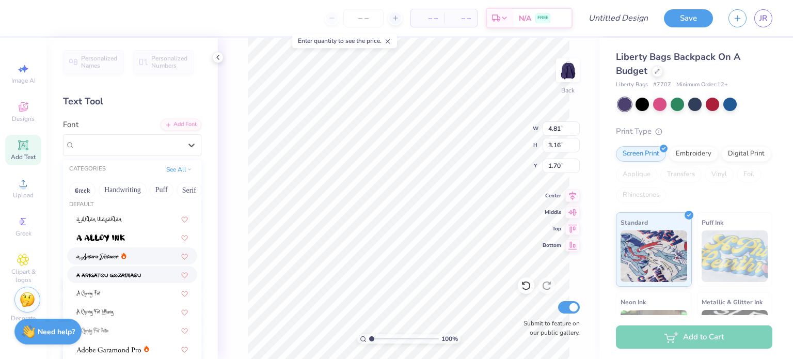
scroll to position [25, 0]
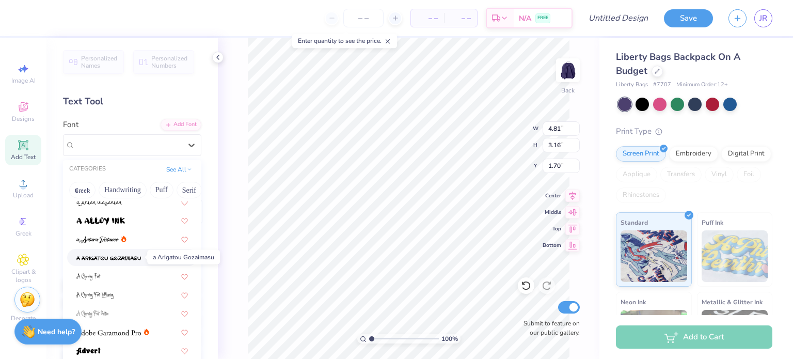
click at [123, 253] on span at bounding box center [108, 257] width 65 height 11
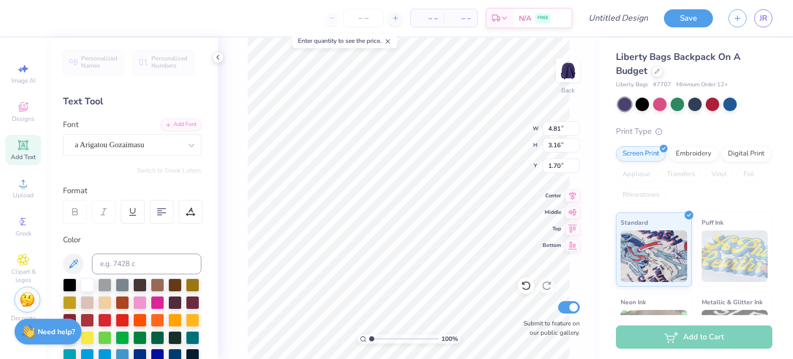
type input "5.80"
type input "3.31"
type input "1.63"
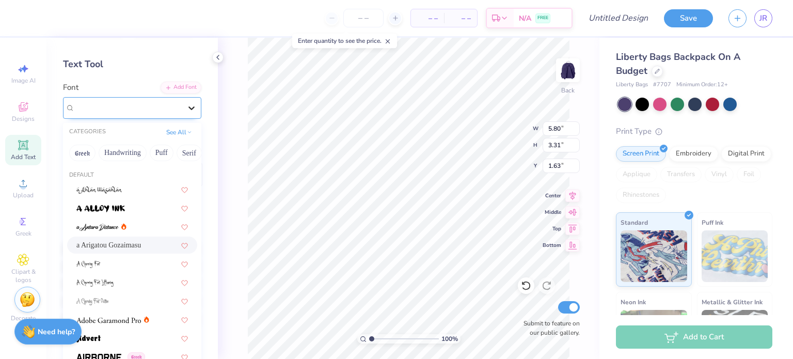
click at [188, 107] on icon at bounding box center [191, 108] width 6 height 4
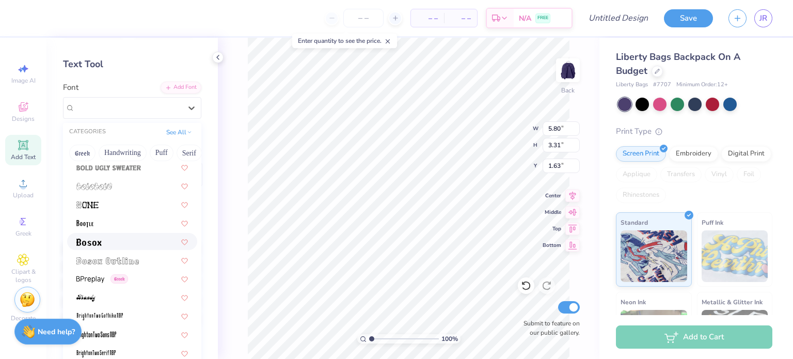
scroll to position [636, 0]
click at [125, 237] on div at bounding box center [132, 240] width 112 height 11
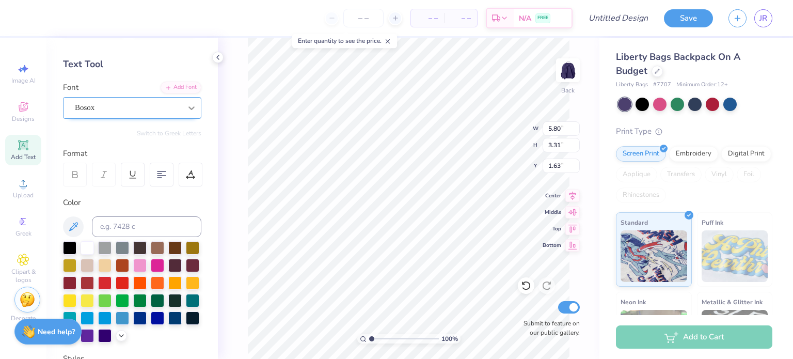
type input "3.94"
type input "2.90"
type input "1.83"
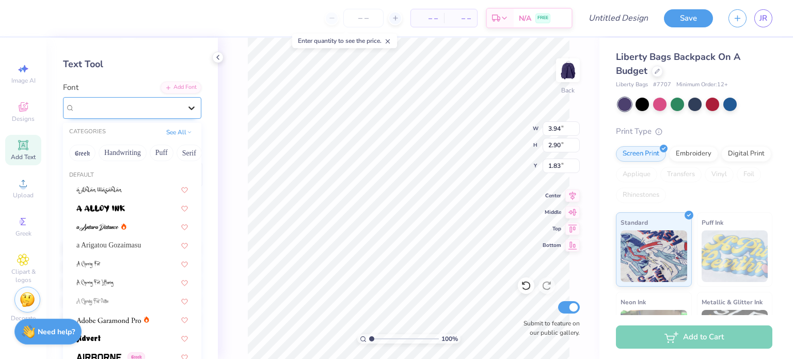
click at [188, 103] on icon at bounding box center [191, 108] width 10 height 10
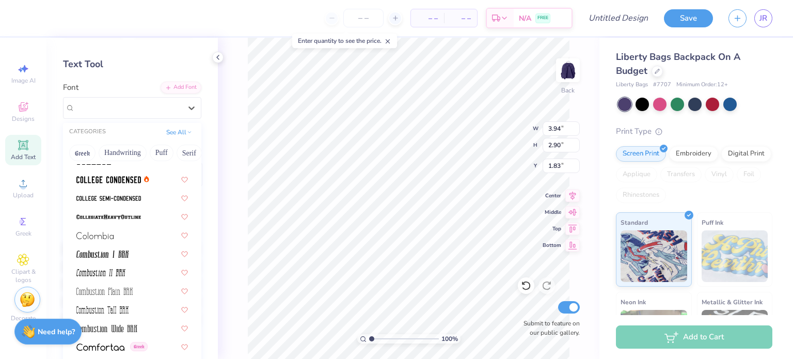
scroll to position [1375, 0]
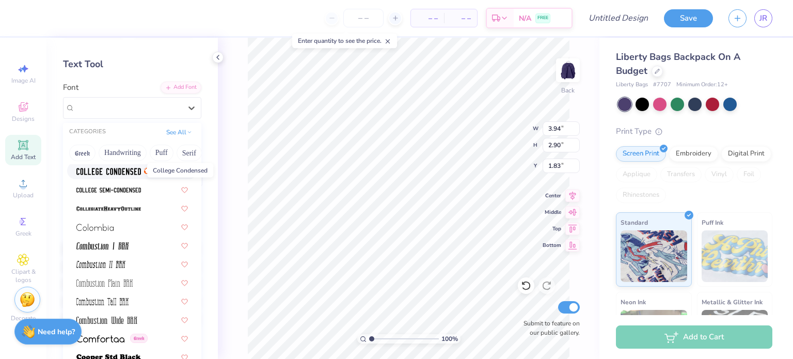
click at [127, 172] on img at bounding box center [108, 171] width 65 height 7
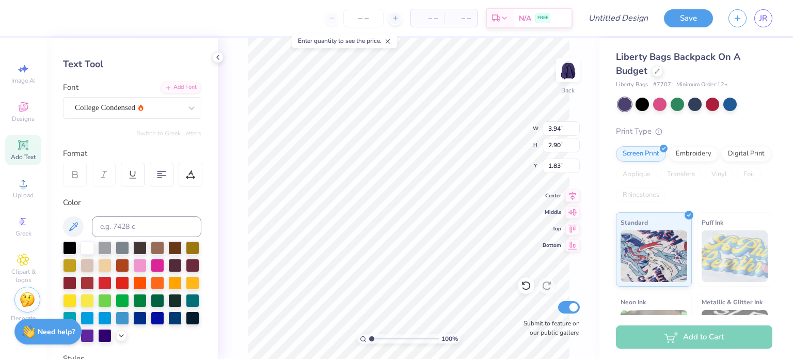
type input "3.78"
type input "3.11"
type input "1.72"
type textarea "SIGMA KAPPA"
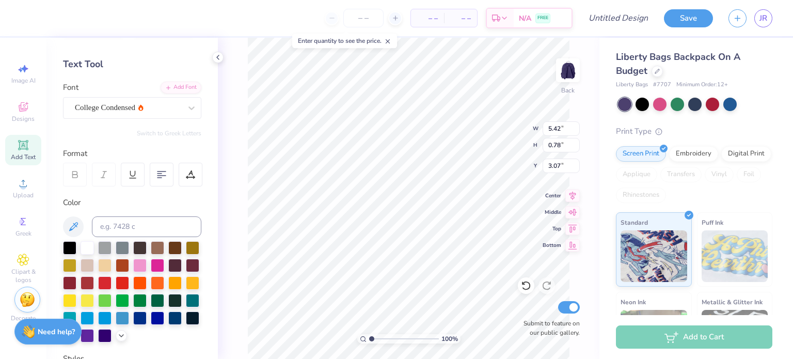
type input "5.42"
type input "0.78"
type input "3.07"
type input "5.37"
type input "0.77"
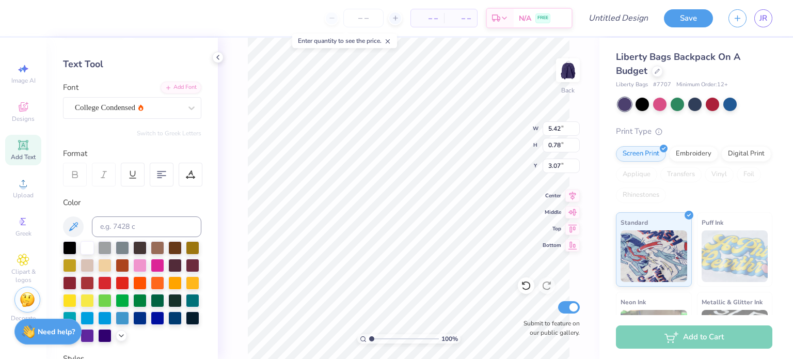
type input "2.83"
type input "1.55"
type input "2.27"
type input "1.34"
type input "1.57"
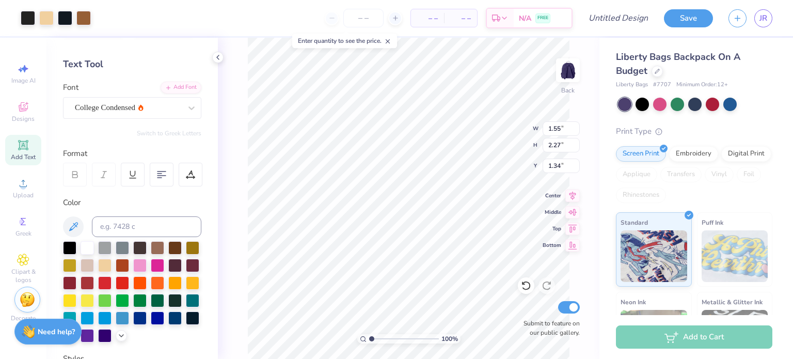
type input "2.29"
type input "1.85"
type input "1.48"
type input "2.25"
type input "1.36"
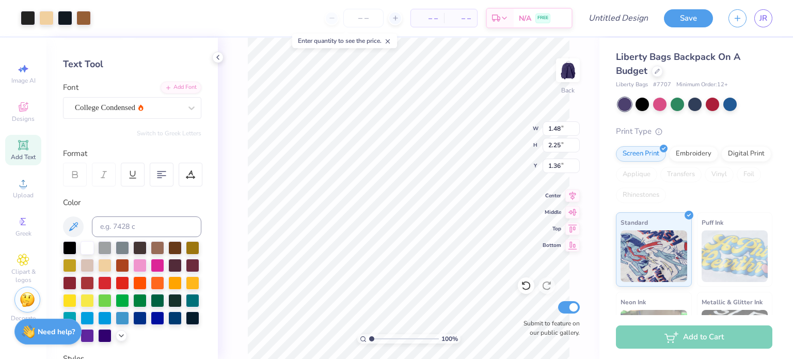
type input "1.49"
type input "2.27"
type input "1.87"
type input "1.82"
type input "2.77"
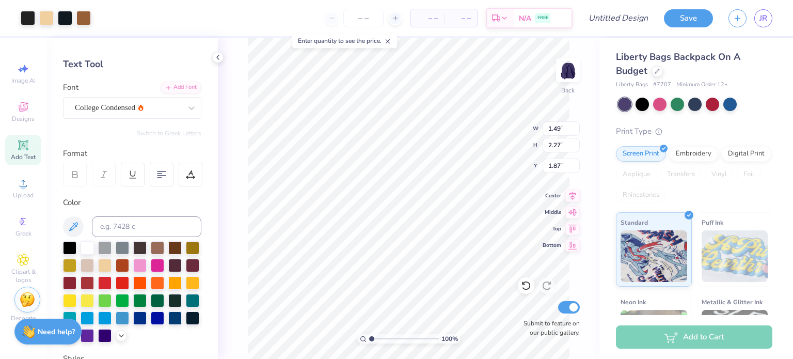
type input "1.37"
type input "1.57"
type input "2.29"
type input "1.85"
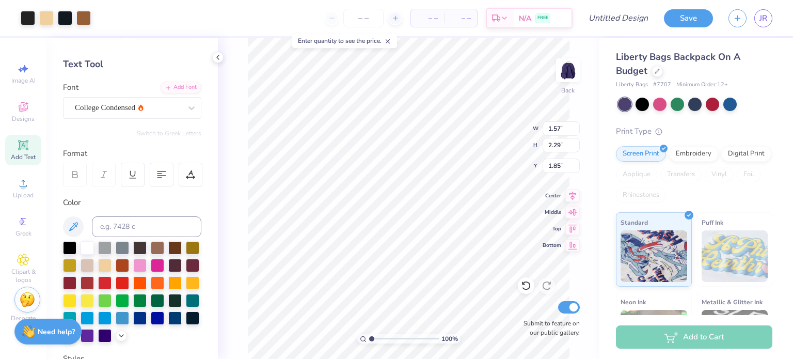
type input "2.70"
type input "1.44"
click at [156, 243] on div at bounding box center [157, 246] width 13 height 13
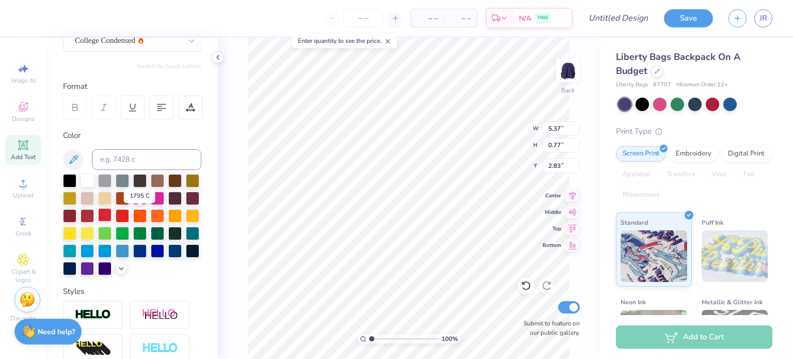
scroll to position [106, 0]
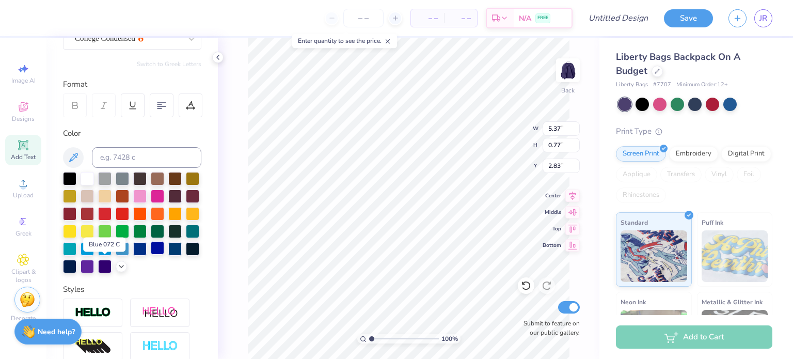
click at [151, 255] on div at bounding box center [157, 247] width 13 height 13
click at [186, 255] on div at bounding box center [192, 247] width 13 height 13
click at [147, 196] on div at bounding box center [139, 194] width 13 height 13
type input "1.82"
type input "2.77"
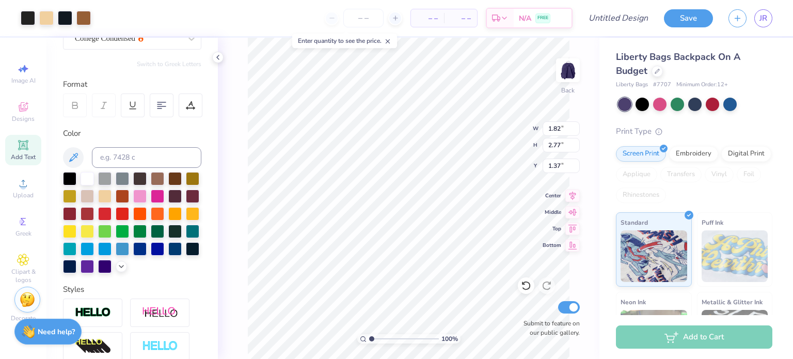
type input "1.37"
click at [52, 16] on div at bounding box center [46, 17] width 14 height 14
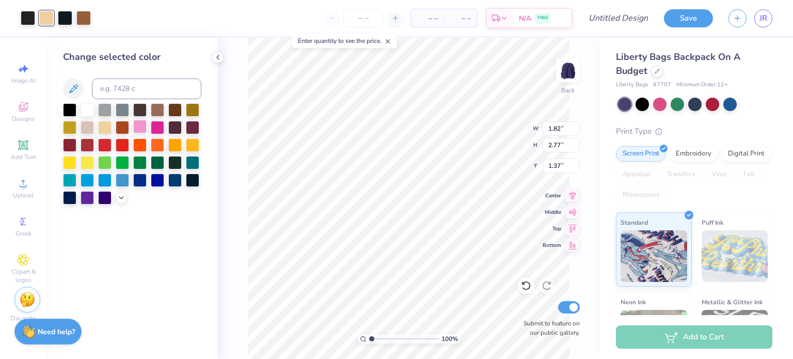
click at [140, 128] on div at bounding box center [139, 126] width 13 height 13
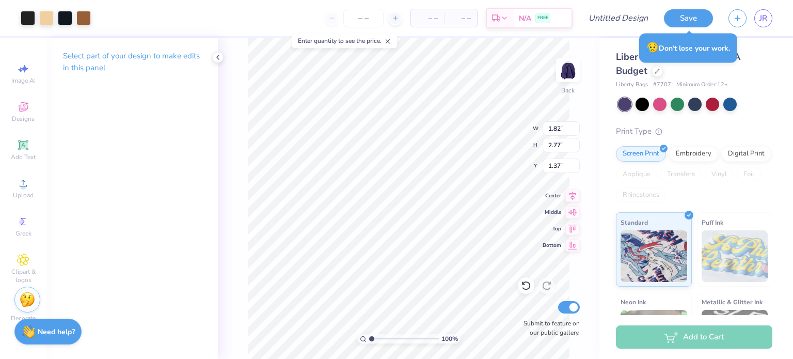
type input "1.85"
type input "2.70"
type input "1.44"
click at [46, 13] on div at bounding box center [46, 17] width 14 height 14
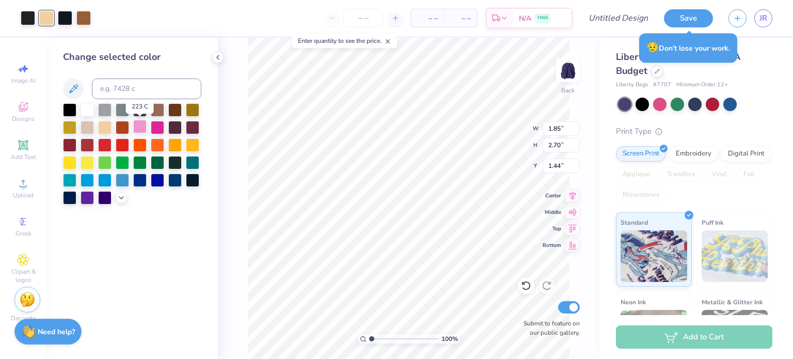
click at [140, 128] on div at bounding box center [139, 126] width 13 height 13
click at [86, 12] on div at bounding box center [83, 17] width 14 height 14
click at [157, 128] on div at bounding box center [157, 126] width 13 height 13
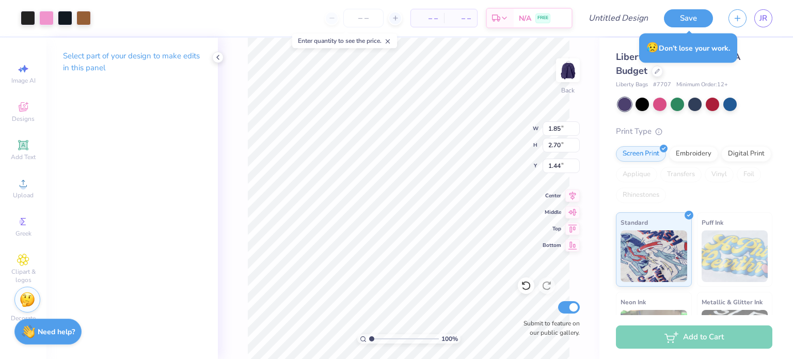
type input "1.82"
type input "2.77"
type input "1.37"
click at [81, 17] on div at bounding box center [83, 17] width 14 height 14
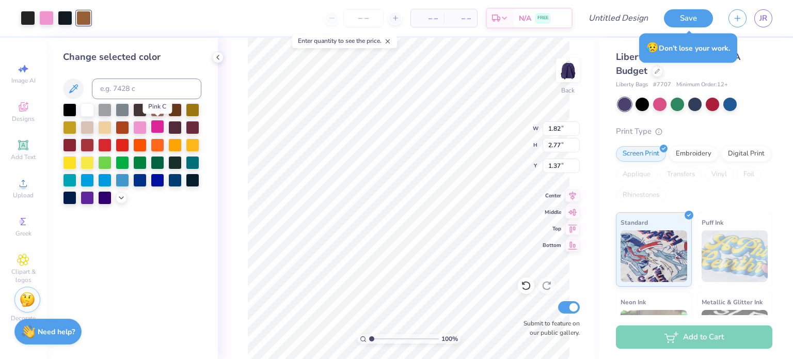
click at [158, 124] on div at bounding box center [157, 126] width 13 height 13
click at [68, 18] on div at bounding box center [65, 17] width 14 height 14
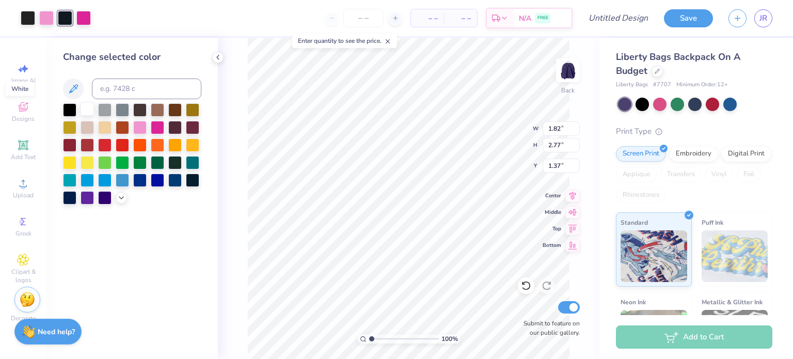
click at [85, 107] on div at bounding box center [87, 108] width 13 height 13
click at [65, 110] on div at bounding box center [69, 108] width 13 height 13
click at [21, 19] on div at bounding box center [28, 17] width 14 height 14
click at [92, 111] on div at bounding box center [87, 108] width 13 height 13
type input "1.85"
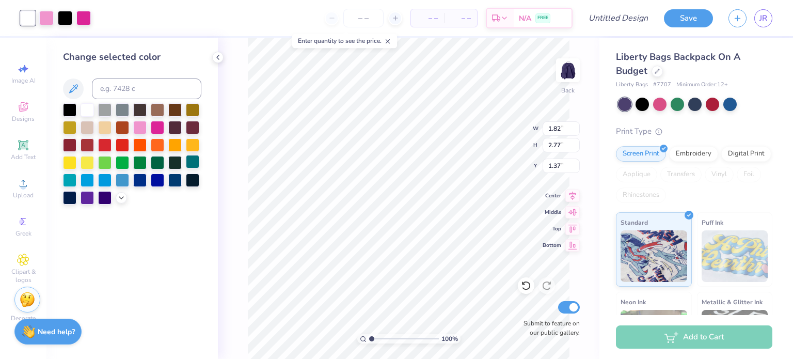
type input "2.70"
type input "1.44"
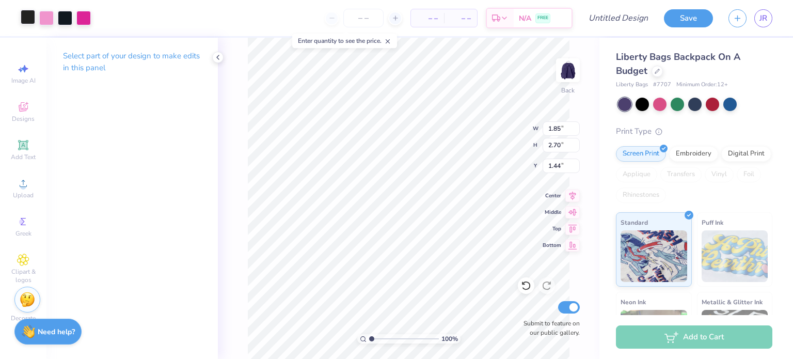
click at [27, 18] on div at bounding box center [28, 17] width 14 height 14
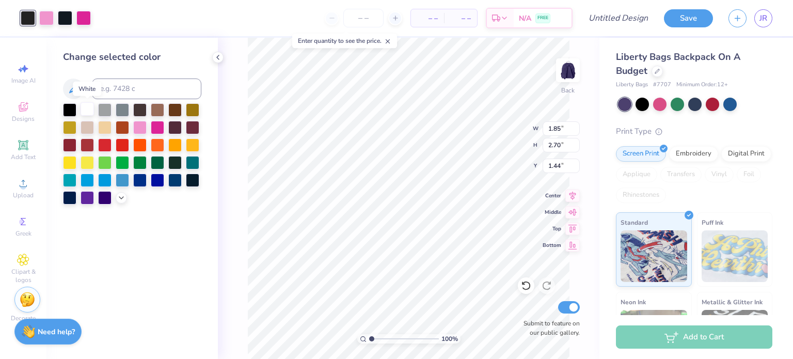
click at [88, 112] on div at bounding box center [87, 108] width 13 height 13
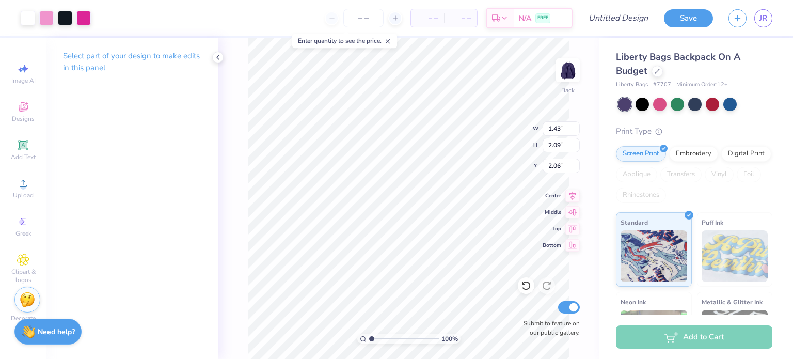
type input "1.43"
type input "2.09"
type input "2.06"
type input "1.51"
type input "2.20"
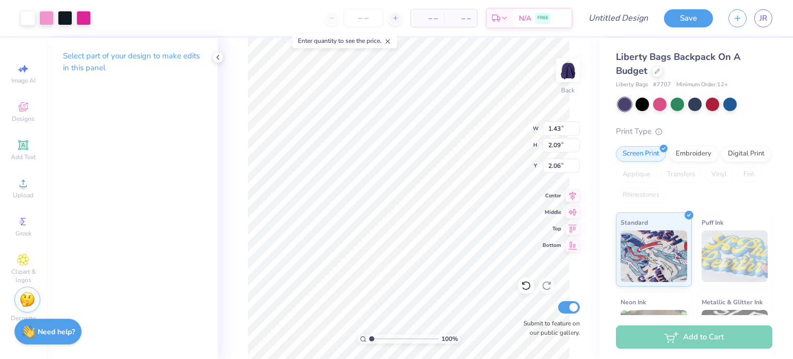
type input "1.94"
type input "1.82"
type input "2.77"
type input "1.37"
type input "1.42"
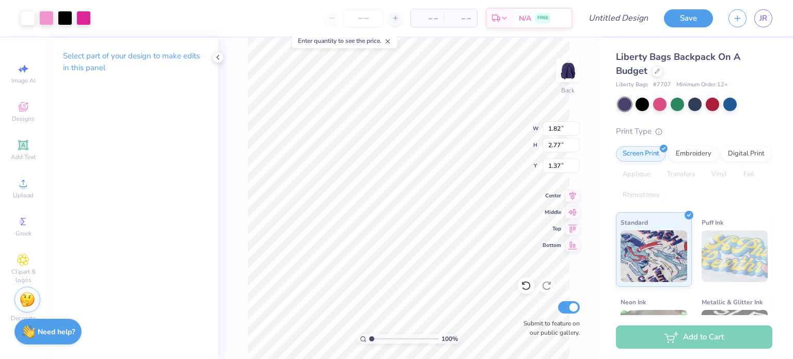
type input "2.16"
type input "1.97"
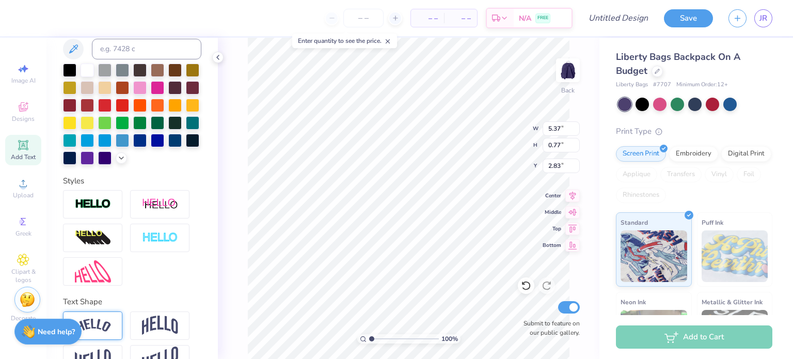
scroll to position [258, 0]
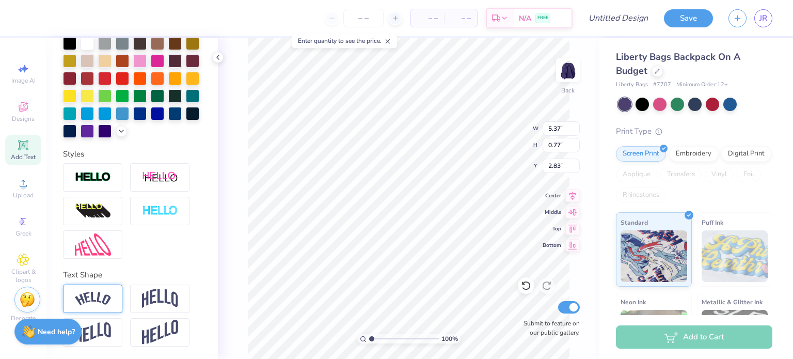
click at [98, 290] on div at bounding box center [92, 298] width 59 height 28
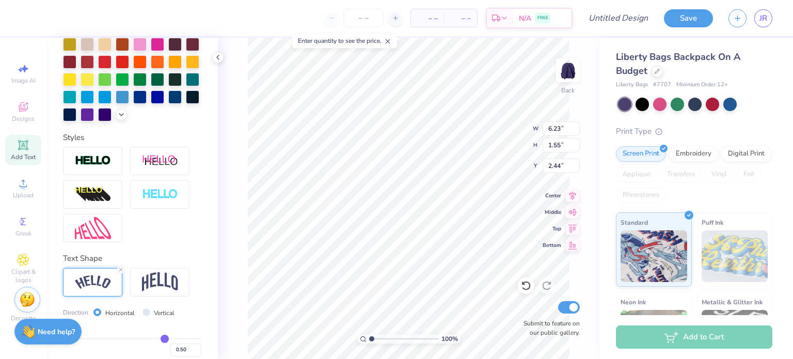
type input "6.23"
type input "1.55"
type input "2.44"
click at [165, 292] on img at bounding box center [160, 282] width 36 height 20
type input "5.37"
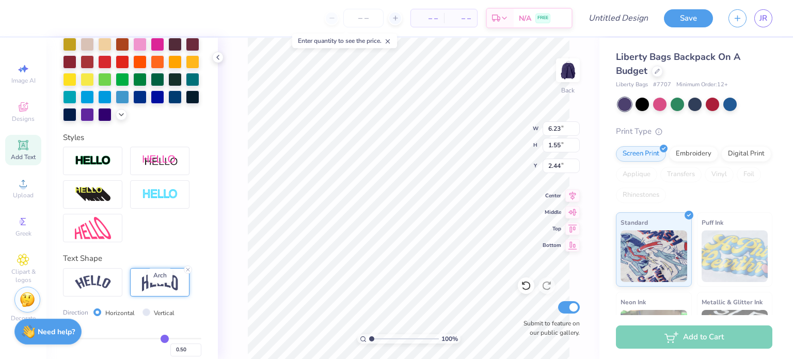
type input "1.88"
type input "2.10"
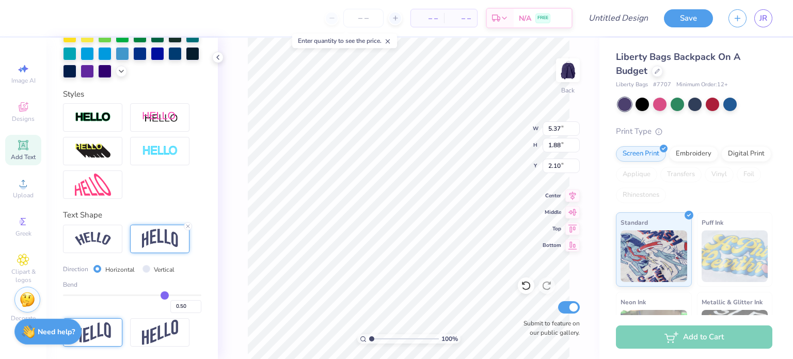
click at [104, 329] on img at bounding box center [93, 332] width 36 height 20
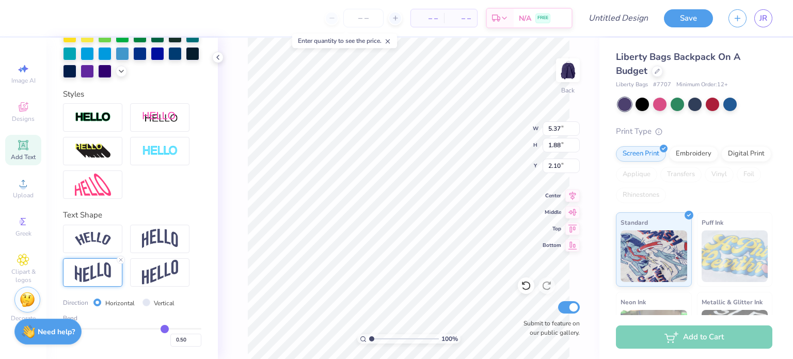
type input "1.15"
type input "2.46"
click at [165, 272] on img at bounding box center [160, 272] width 36 height 25
type input "1.53"
type input "2.27"
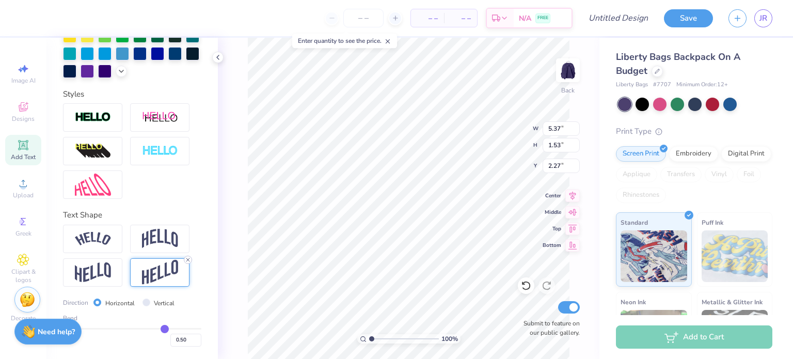
click at [188, 258] on icon at bounding box center [188, 260] width 6 height 6
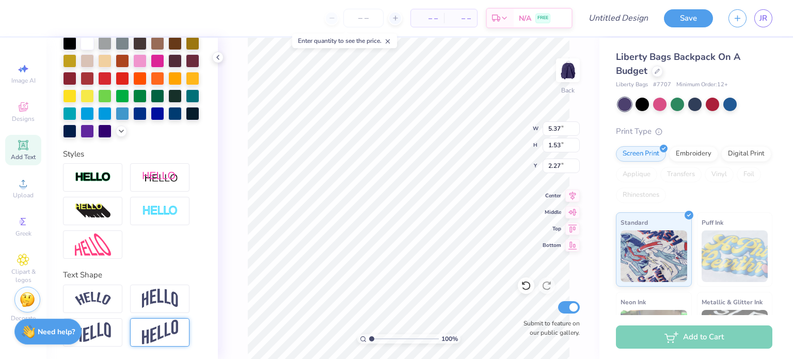
type input "0.77"
type input "2.66"
click at [174, 179] on img at bounding box center [160, 177] width 36 height 13
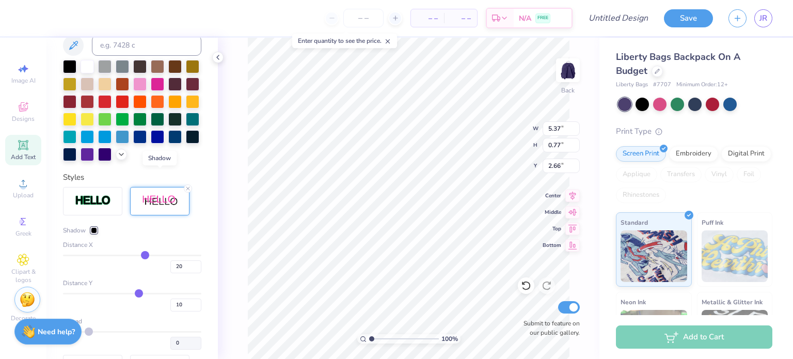
type input "6.44"
type input "0.84"
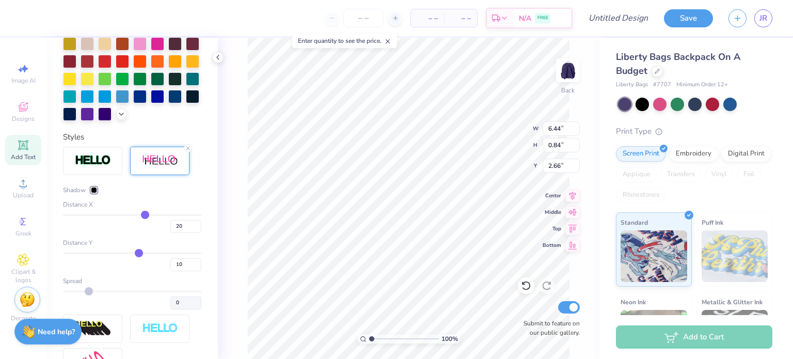
scroll to position [0, 0]
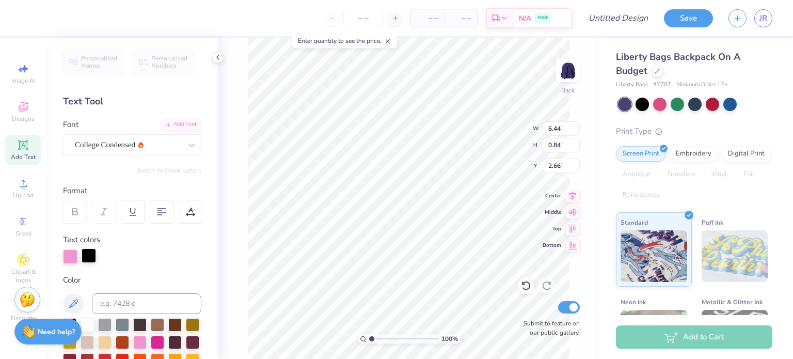
click at [91, 257] on div at bounding box center [89, 255] width 14 height 14
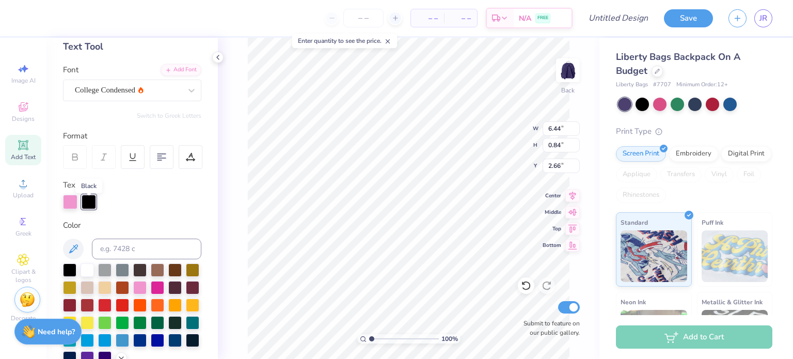
scroll to position [55, 0]
drag, startPoint x: 86, startPoint y: 266, endPoint x: 93, endPoint y: 278, distance: 14.6
click at [93, 278] on div at bounding box center [132, 313] width 138 height 101
click at [89, 269] on div at bounding box center [87, 268] width 13 height 13
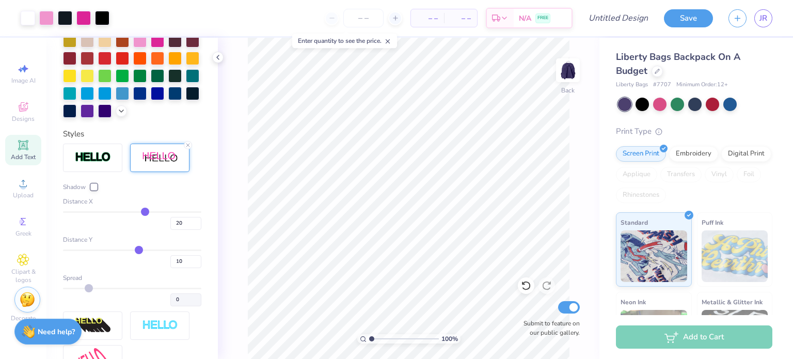
scroll to position [303, 0]
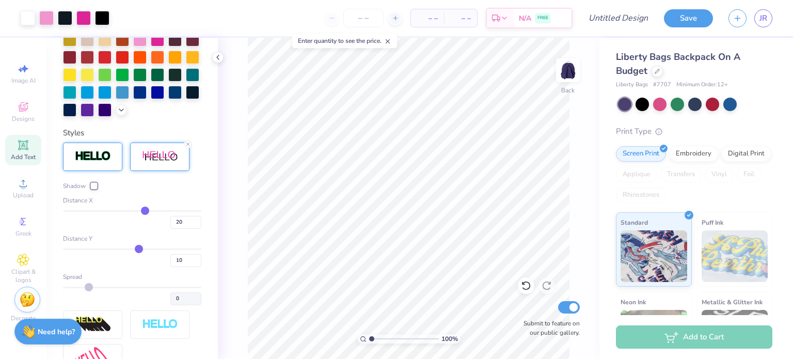
click at [94, 162] on img at bounding box center [93, 156] width 36 height 12
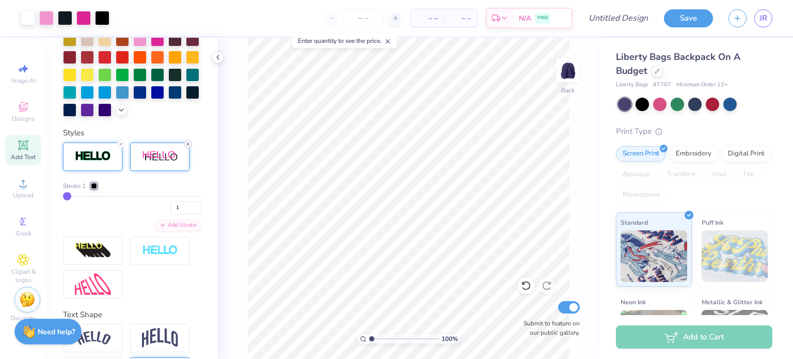
click at [187, 147] on icon at bounding box center [188, 144] width 6 height 6
type input "3.01"
type input "1.51"
type input "2.20"
type input "1.94"
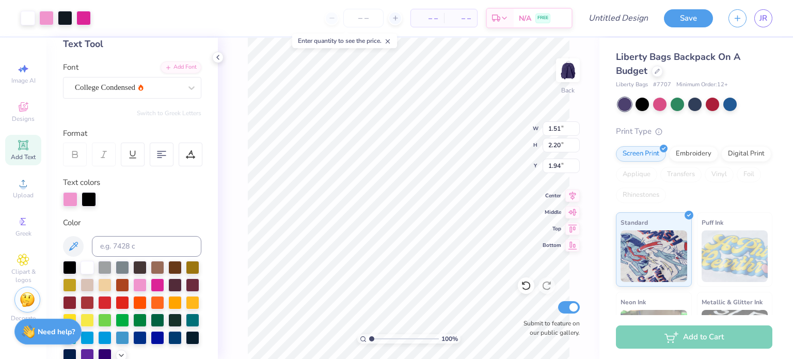
scroll to position [0, 0]
